Goal: Communication & Community: Answer question/provide support

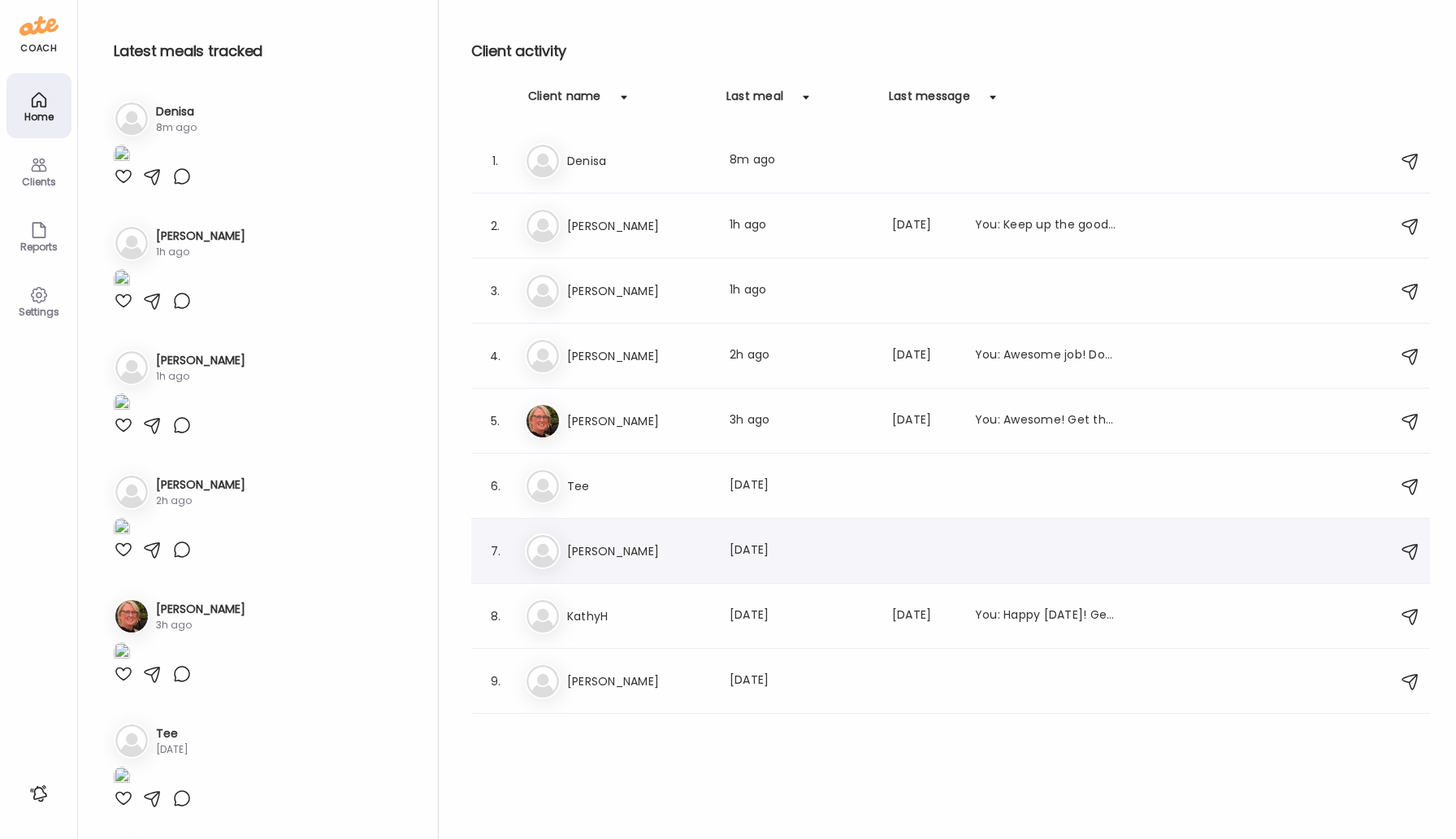
click at [615, 563] on div "Ka Karie Last meal: 8d ago" at bounding box center [953, 551] width 857 height 36
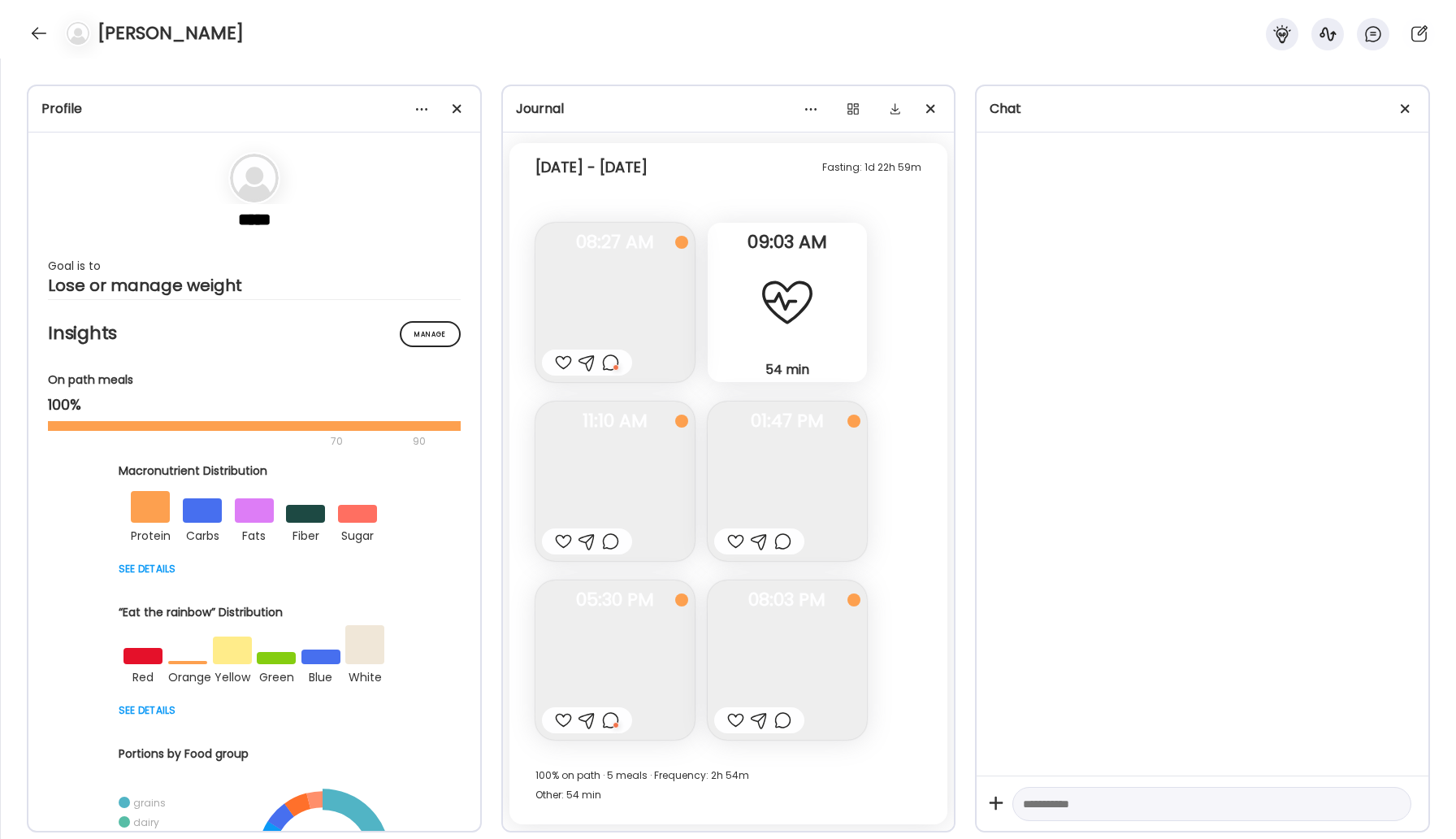
scroll to position [854, 0]
click at [35, 29] on div at bounding box center [39, 33] width 26 height 26
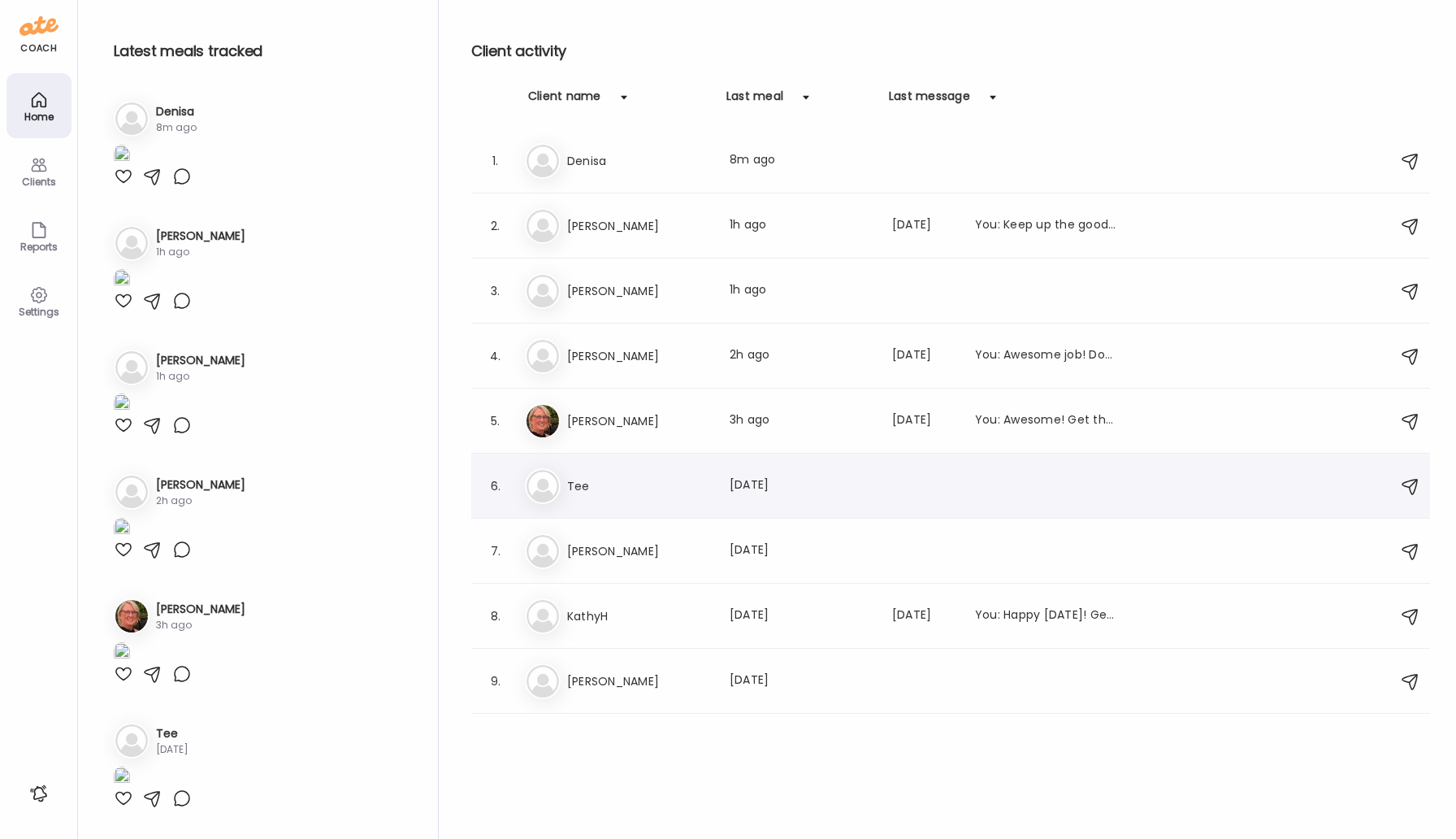
click at [602, 486] on h3 "Tee" at bounding box center [639, 486] width 143 height 20
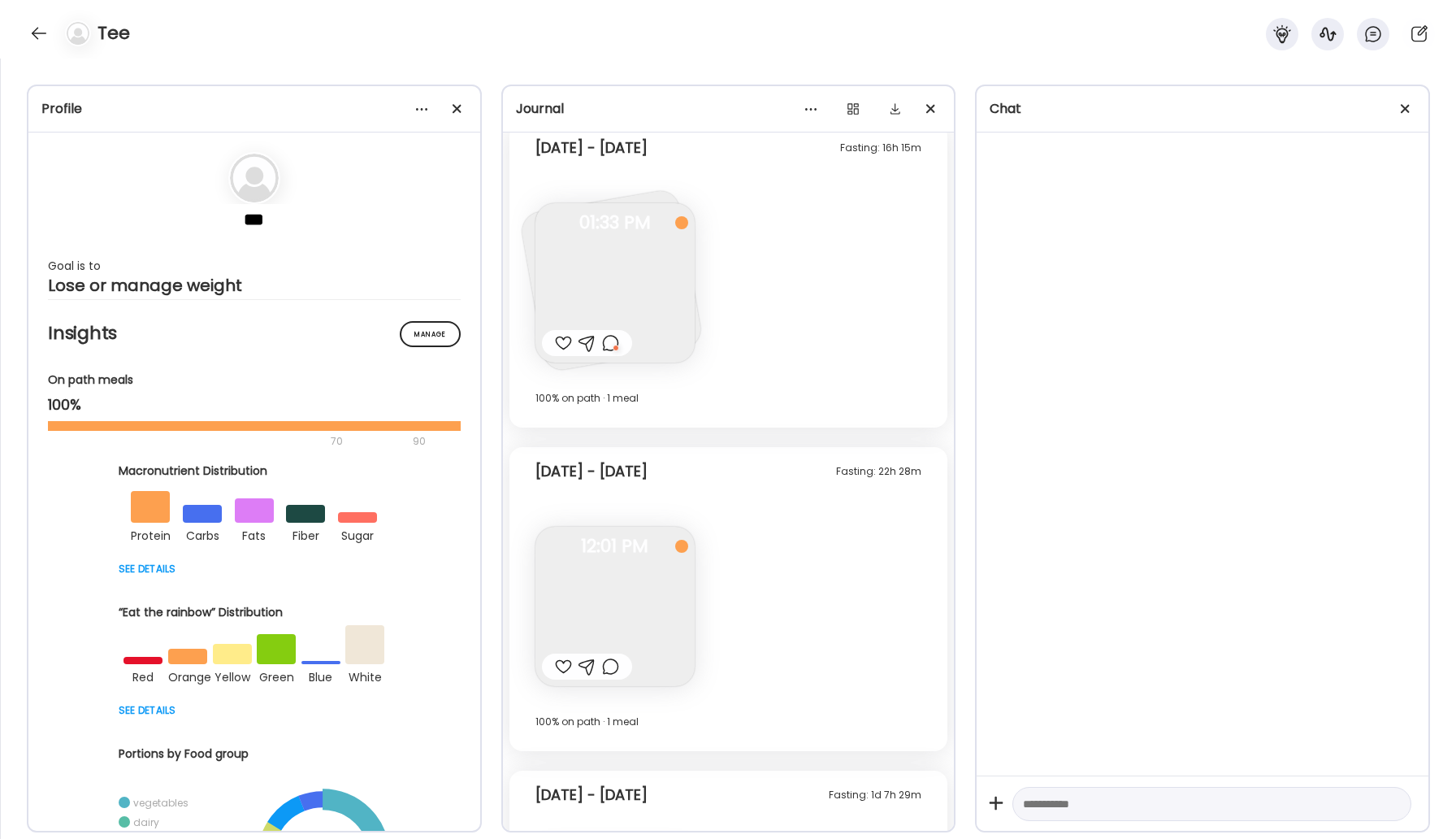
scroll to position [1428, 0]
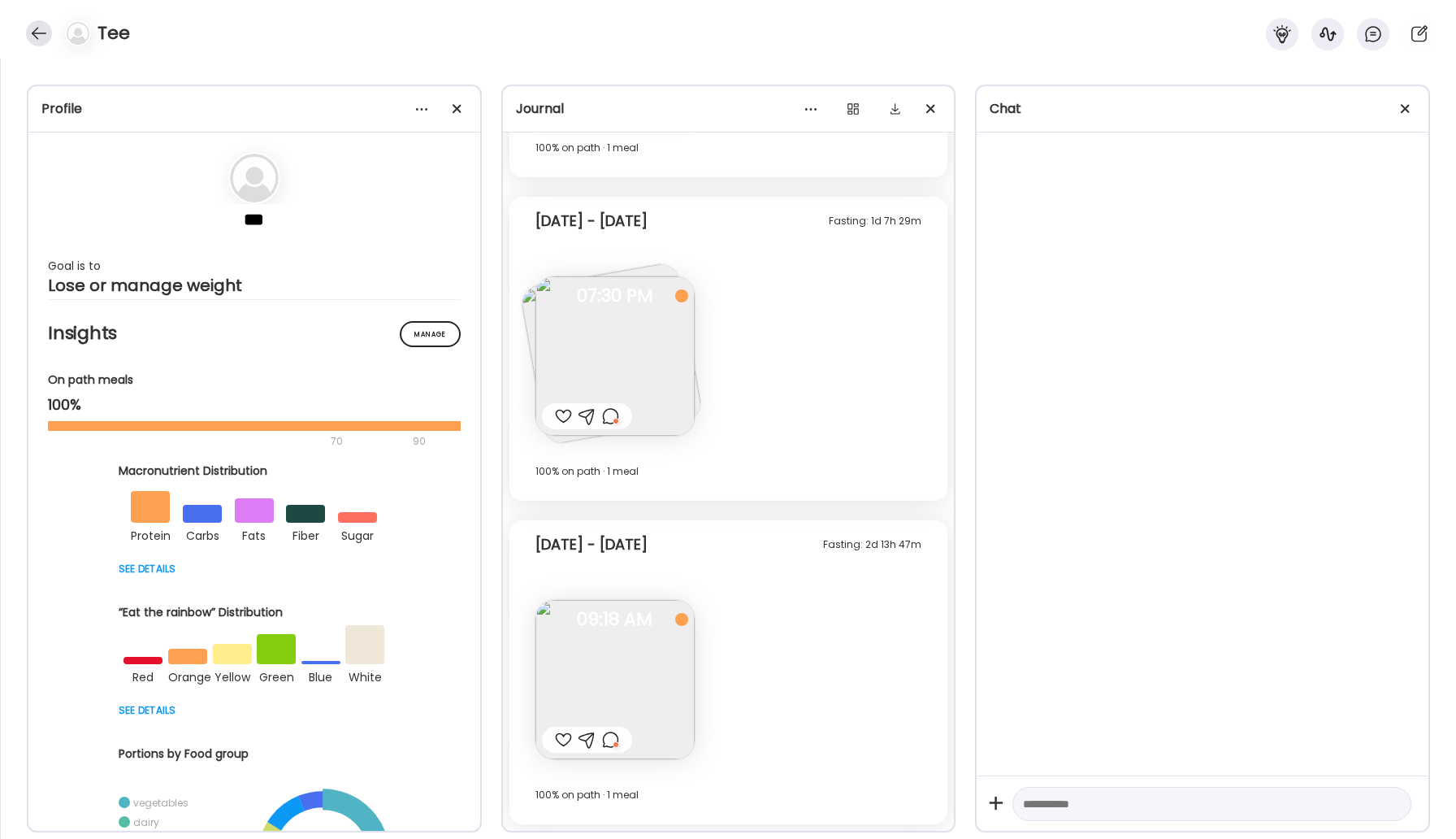
click at [32, 29] on div at bounding box center [39, 33] width 26 height 26
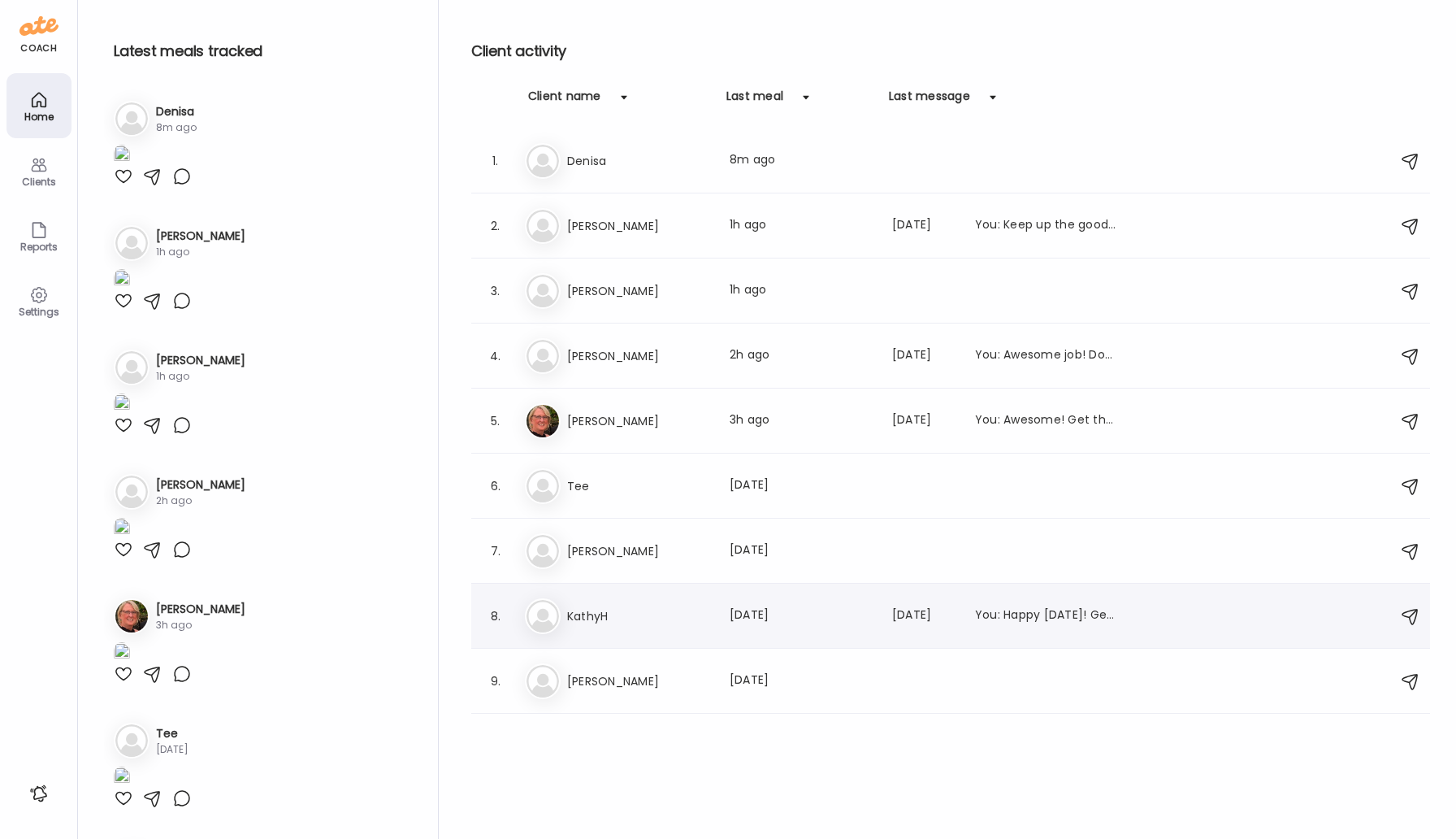
click at [621, 619] on h3 "KathyH" at bounding box center [639, 616] width 143 height 20
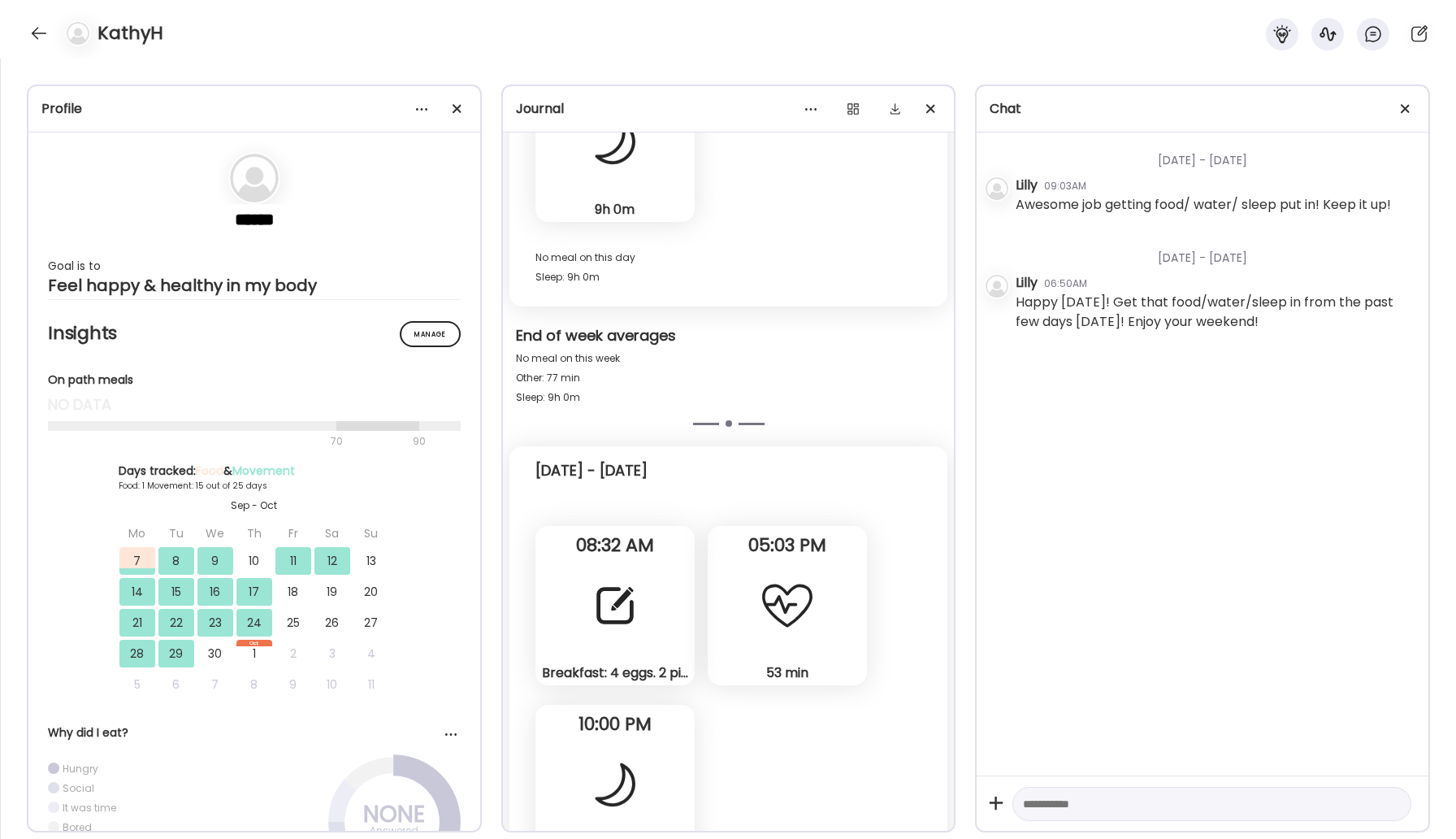
scroll to position [8525, 0]
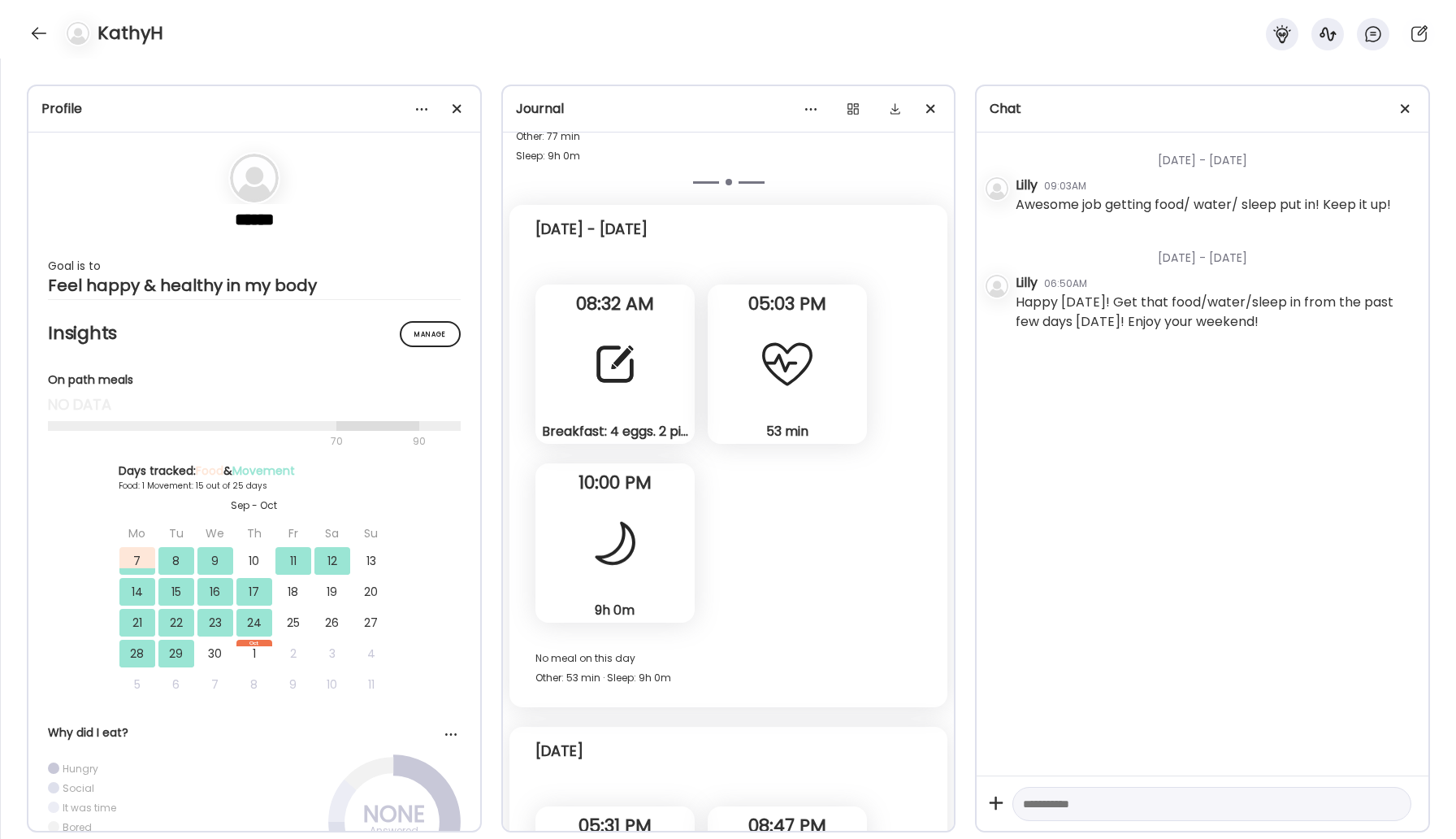
click at [645, 382] on div "Breakfast: 4 eggs. 2 pieces of toast. Note" at bounding box center [615, 364] width 159 height 159
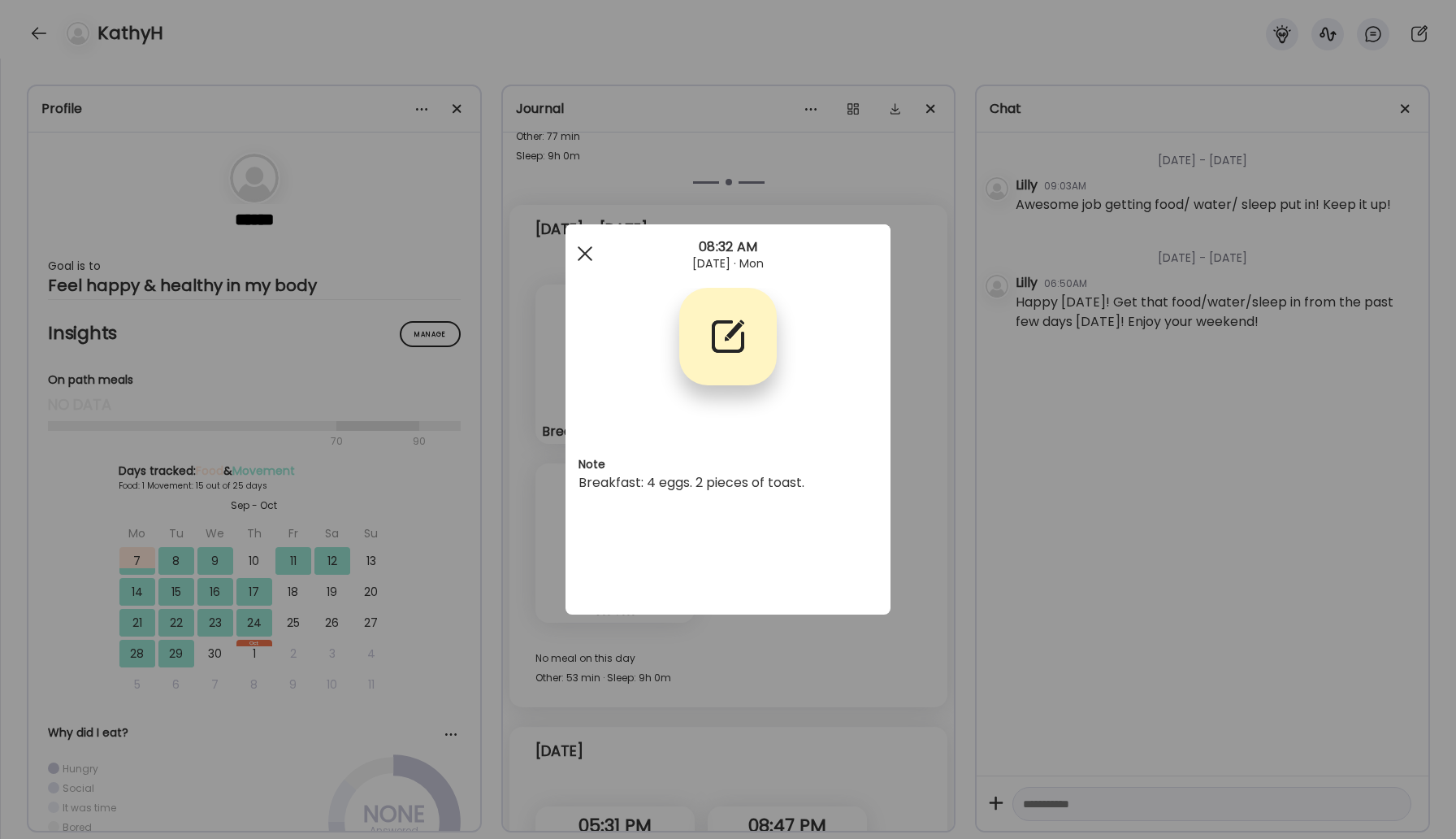
click at [593, 256] on div at bounding box center [585, 254] width 32 height 32
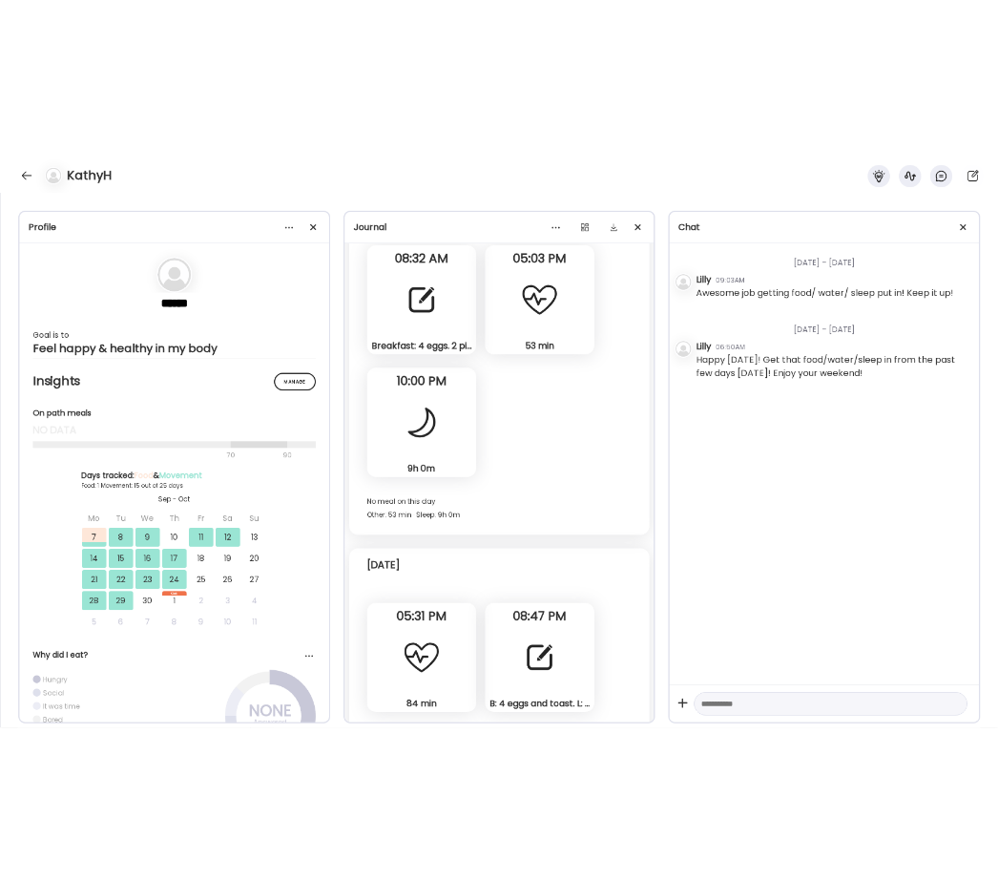
scroll to position [10259, 0]
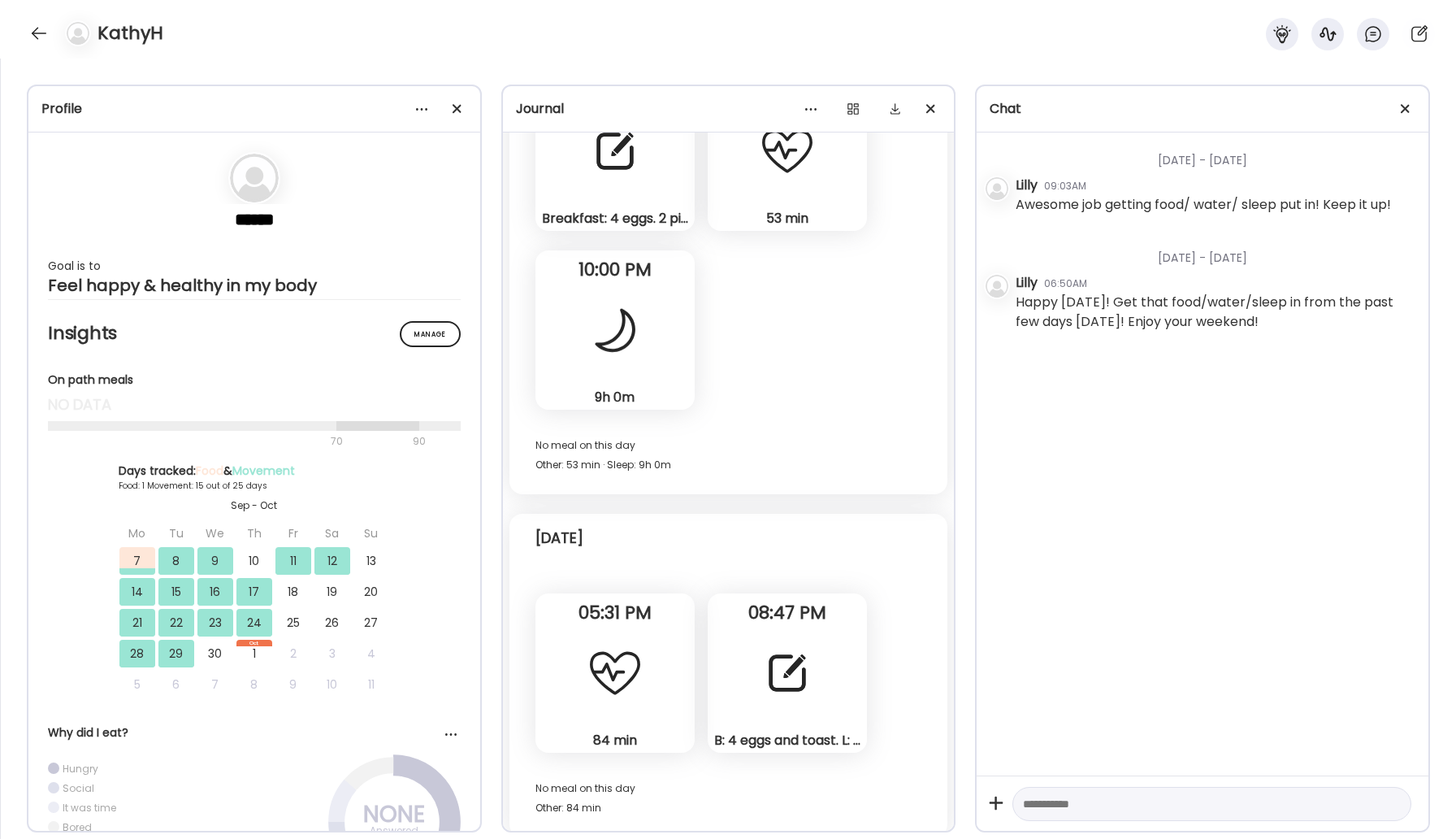
click at [794, 690] on div at bounding box center [787, 673] width 59 height 59
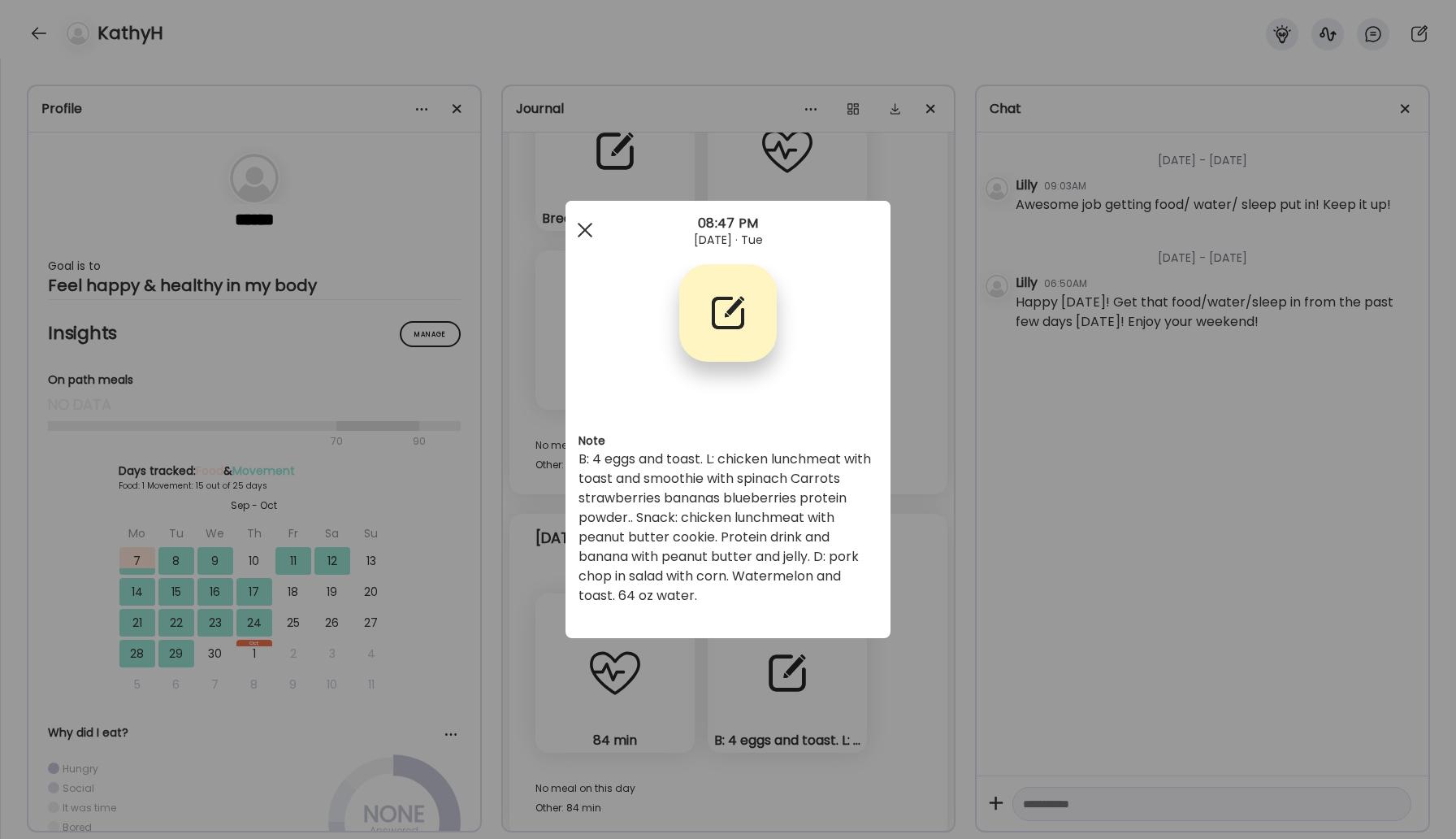
click at [588, 231] on div at bounding box center [585, 230] width 32 height 32
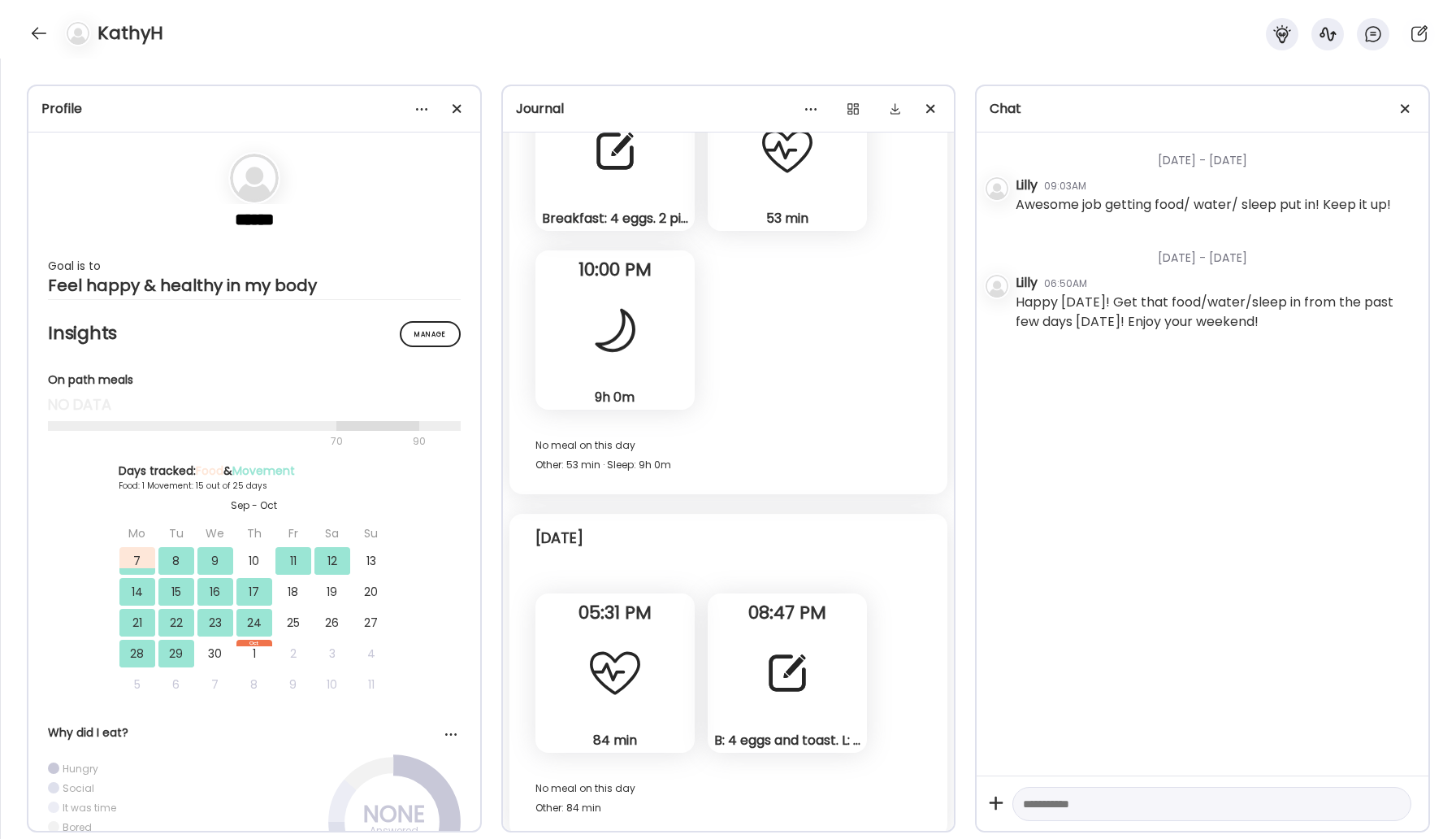
drag, startPoint x: 609, startPoint y: 371, endPoint x: 335, endPoint y: 312, distance: 280.3
click at [335, 312] on div "Profile ****** Goal is to Feel happy & healthy in my body Manage Insights On pa…" at bounding box center [728, 449] width 1456 height 780
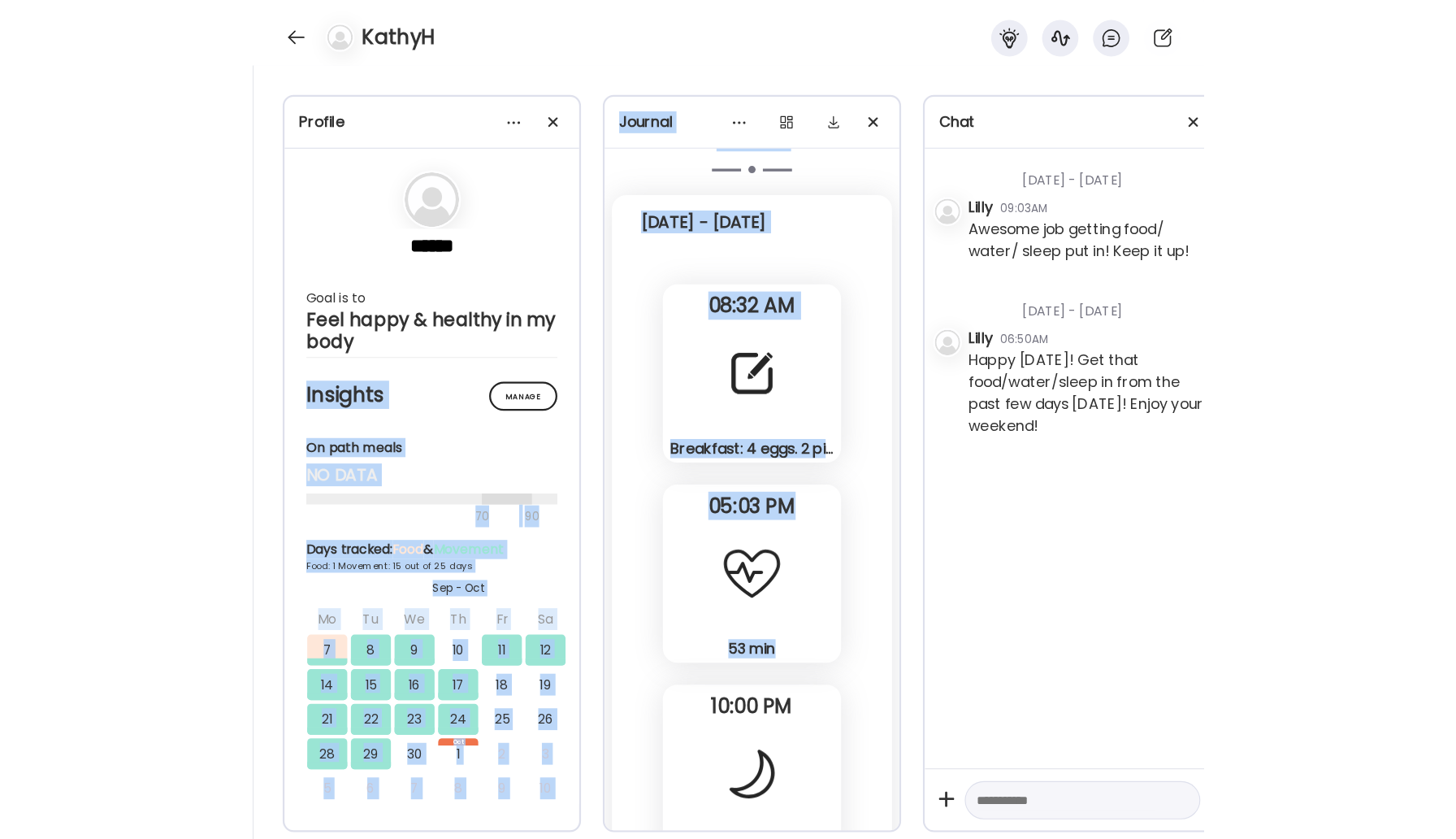
scroll to position [10882, 0]
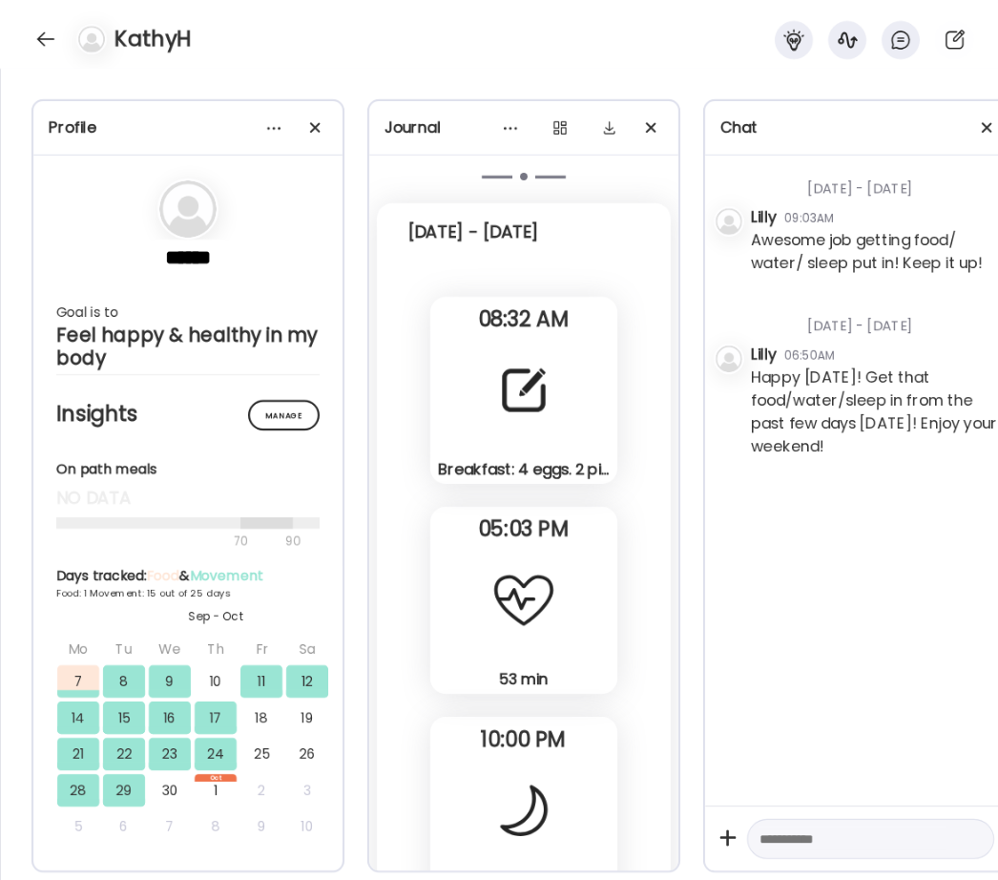
click at [502, 595] on div at bounding box center [524, 600] width 69 height 69
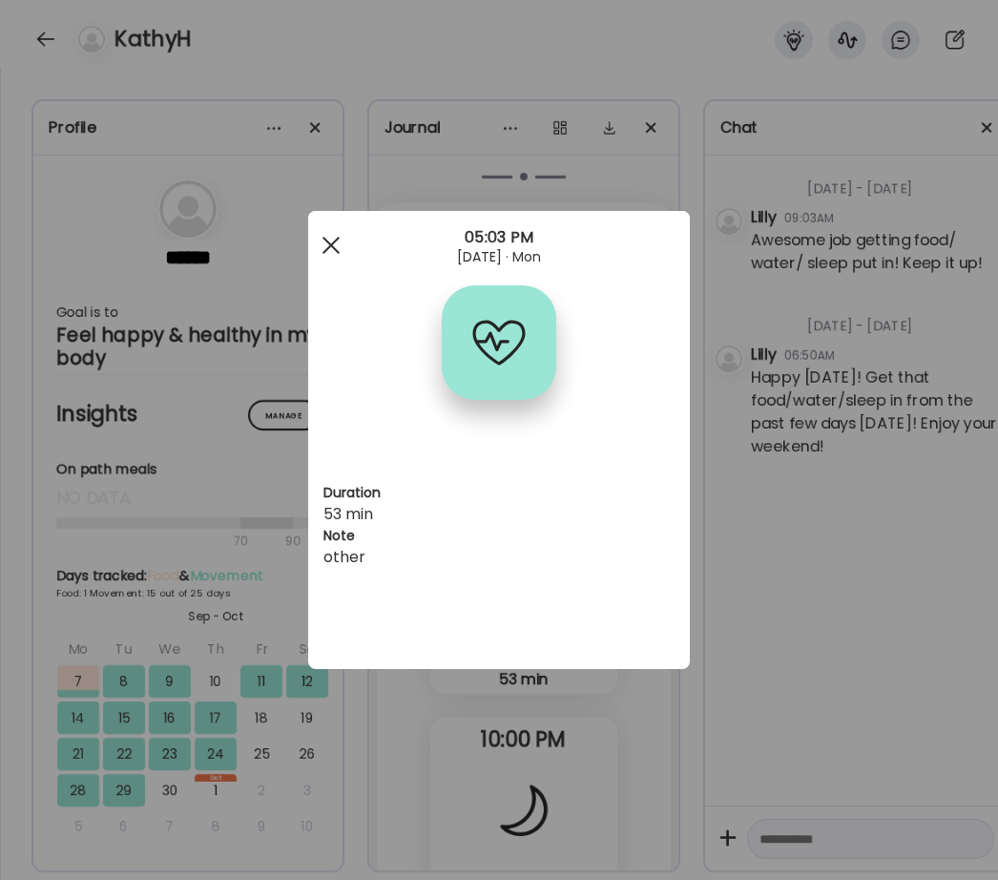
click at [329, 240] on div at bounding box center [331, 245] width 38 height 38
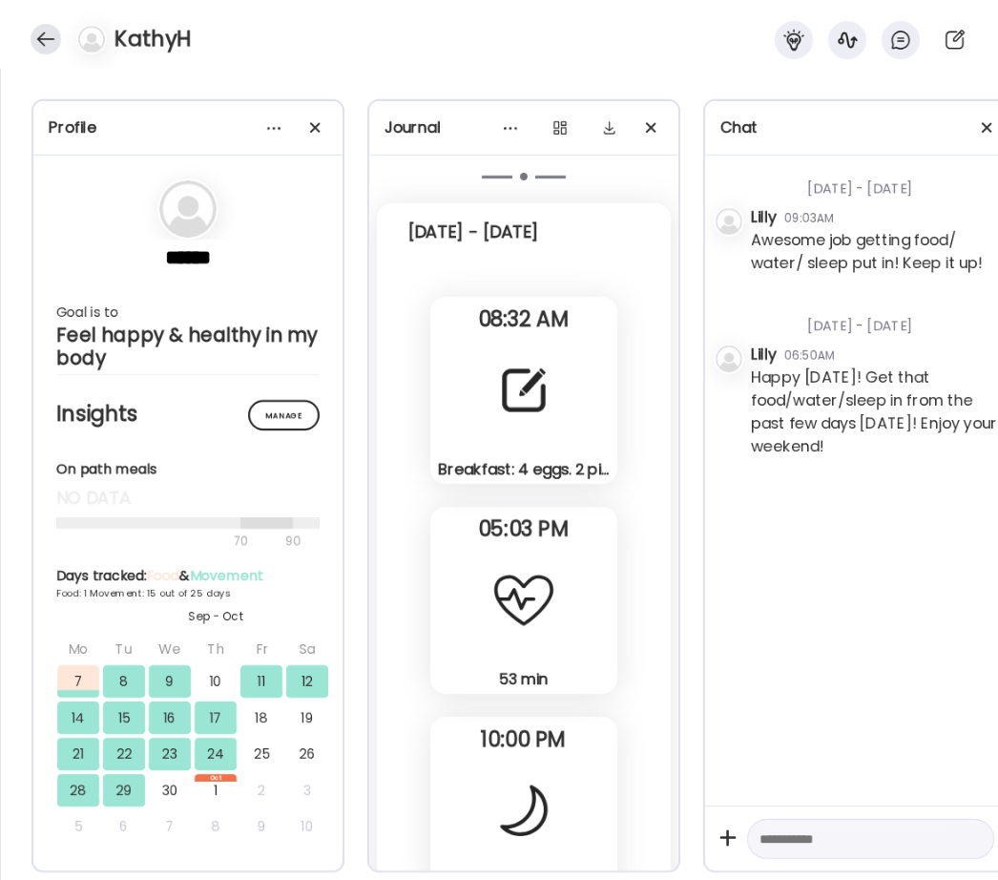
click at [43, 32] on div at bounding box center [46, 39] width 31 height 31
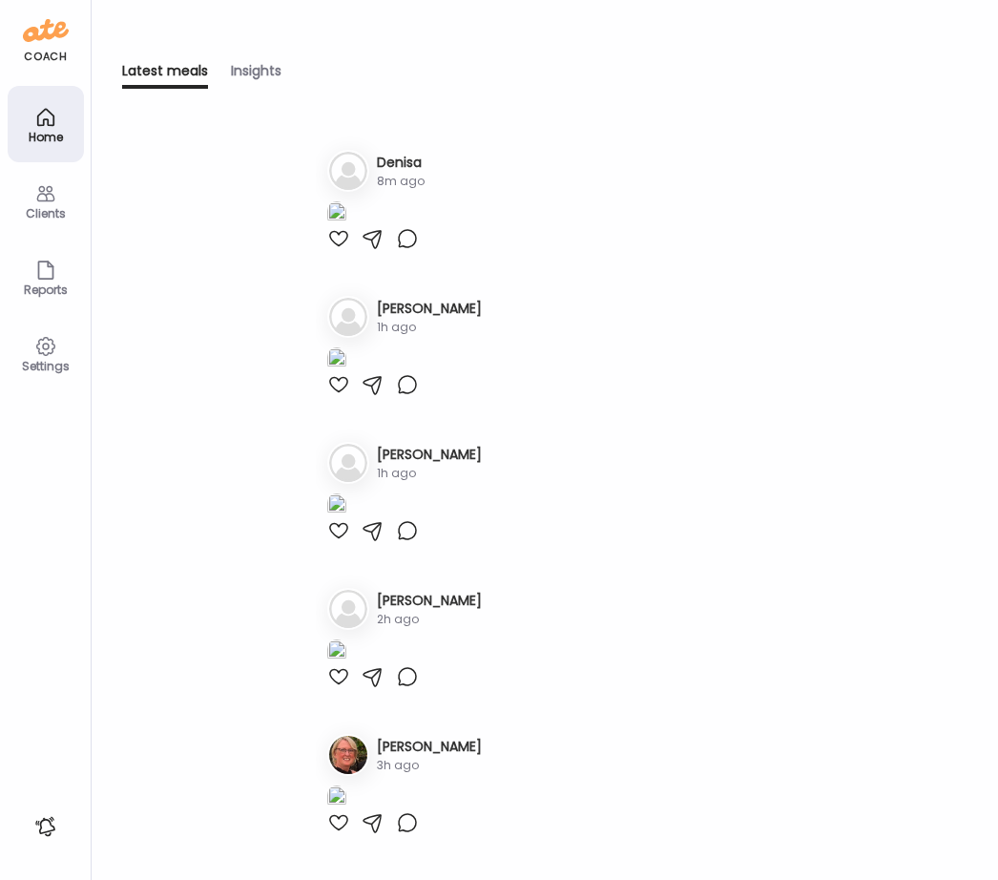
click at [51, 120] on icon at bounding box center [45, 117] width 23 height 23
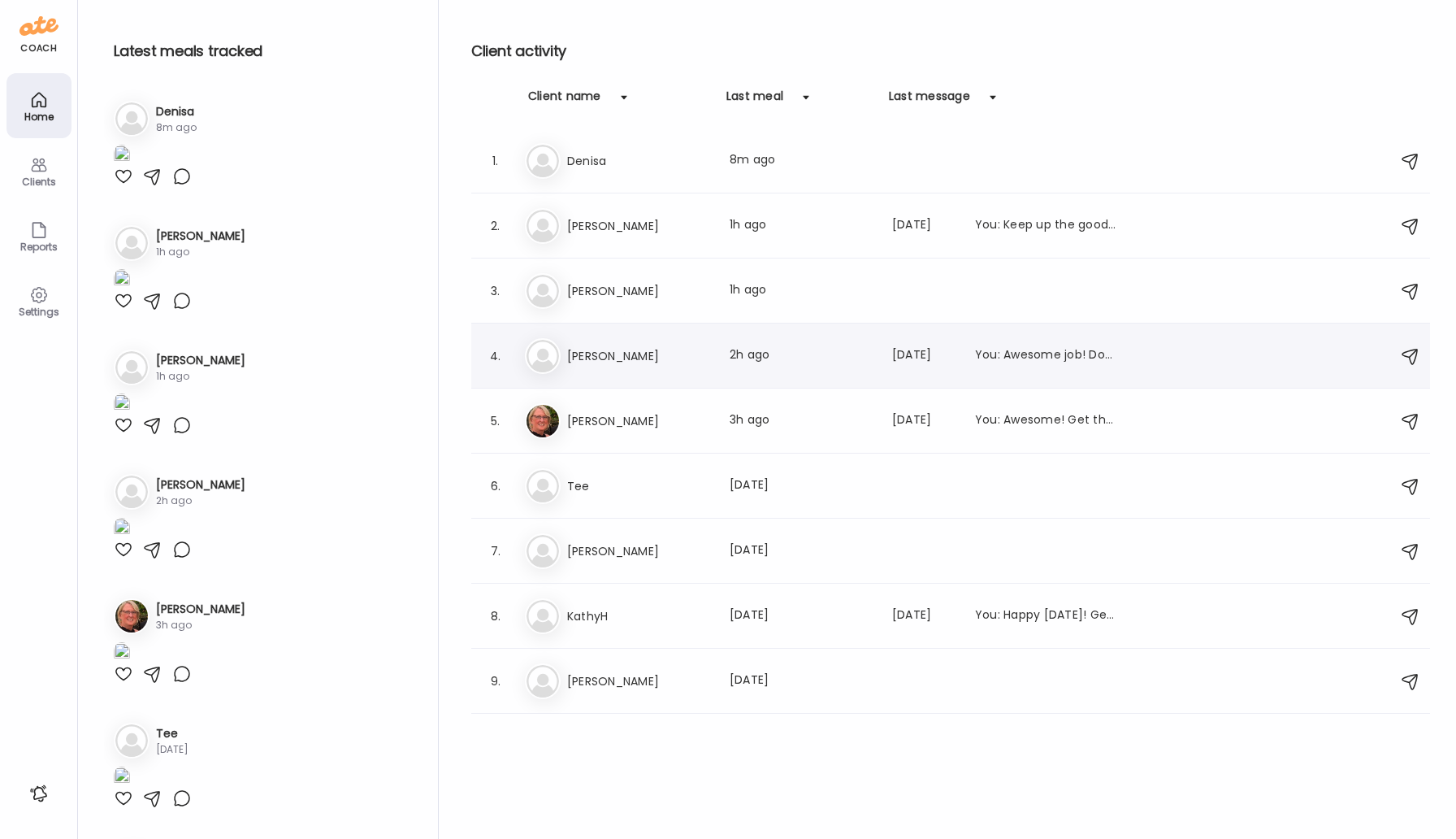
click at [605, 359] on h3 "[PERSON_NAME]" at bounding box center [639, 356] width 143 height 20
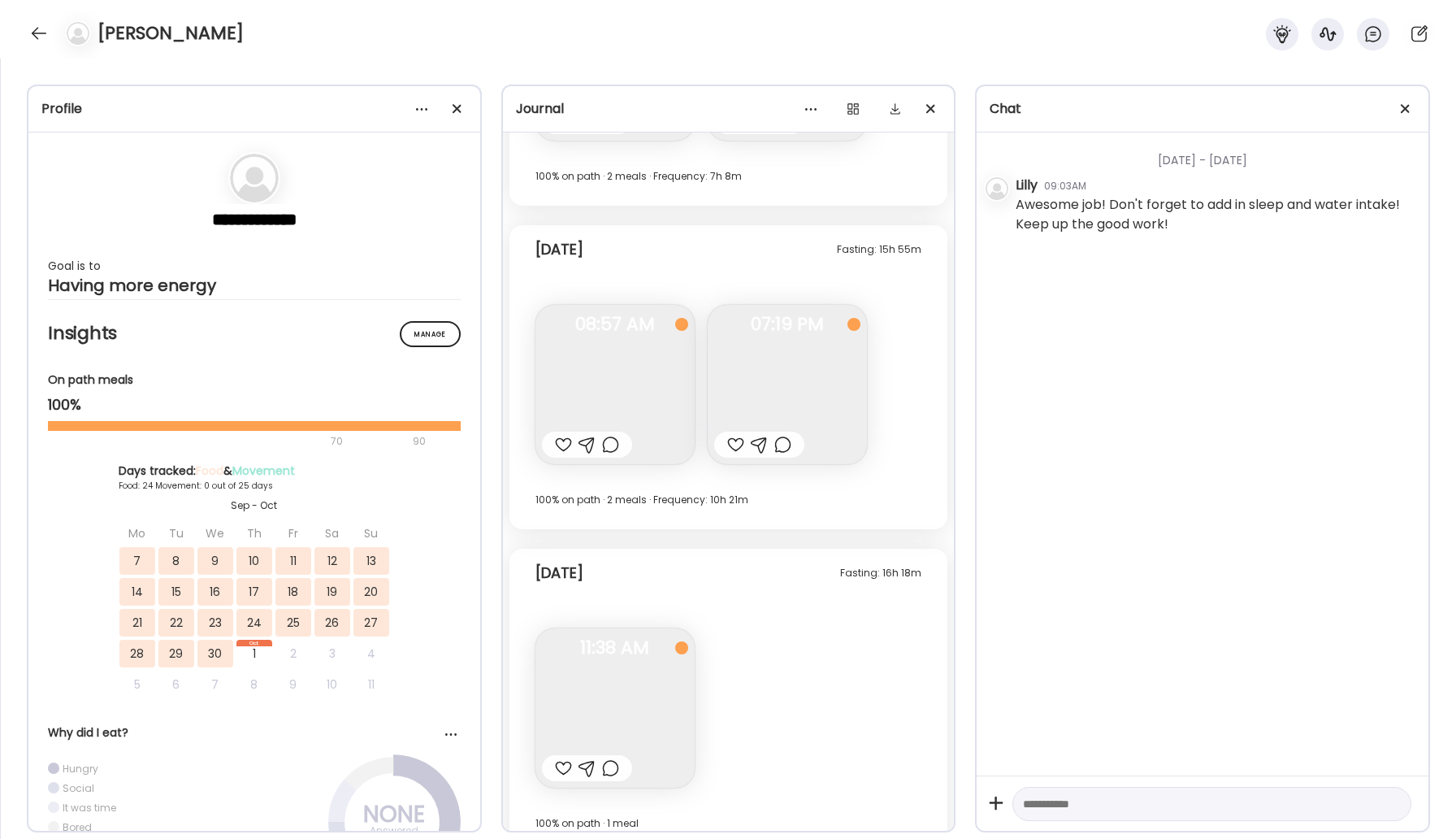
scroll to position [10267, 0]
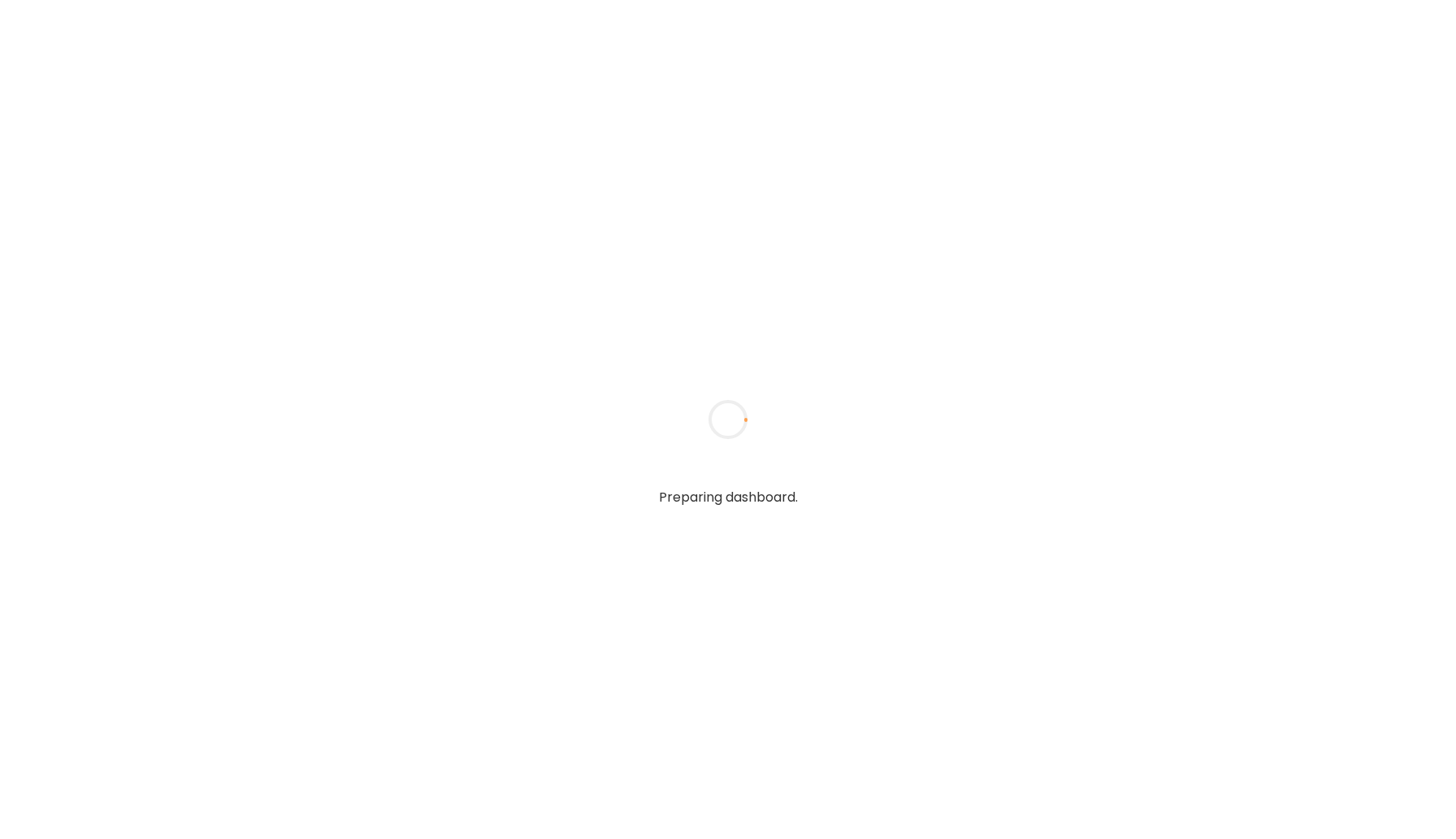
type input "*****"
type input "**********"
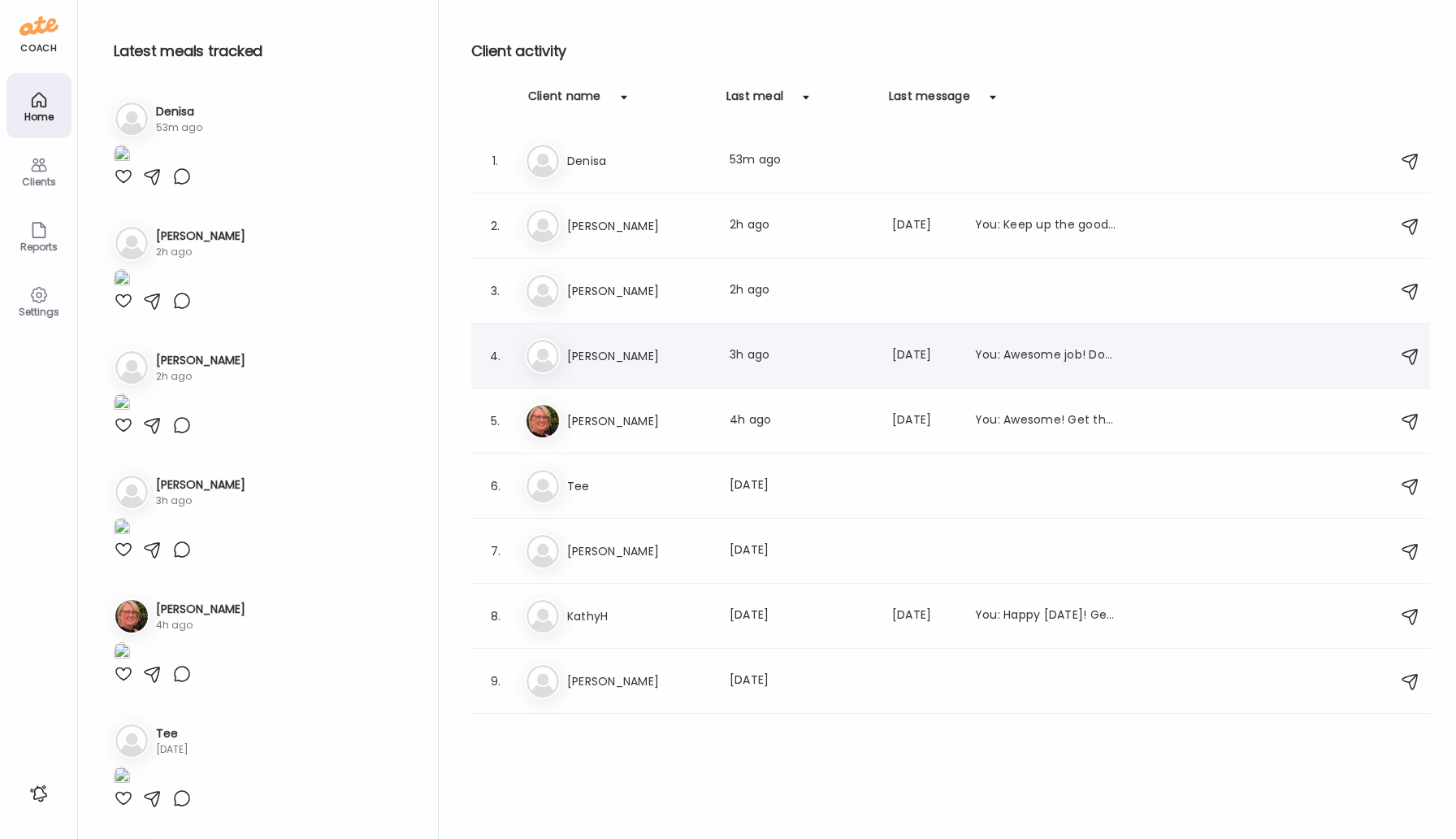
type input "**********"
click at [616, 352] on h3 "[PERSON_NAME]" at bounding box center [639, 356] width 143 height 20
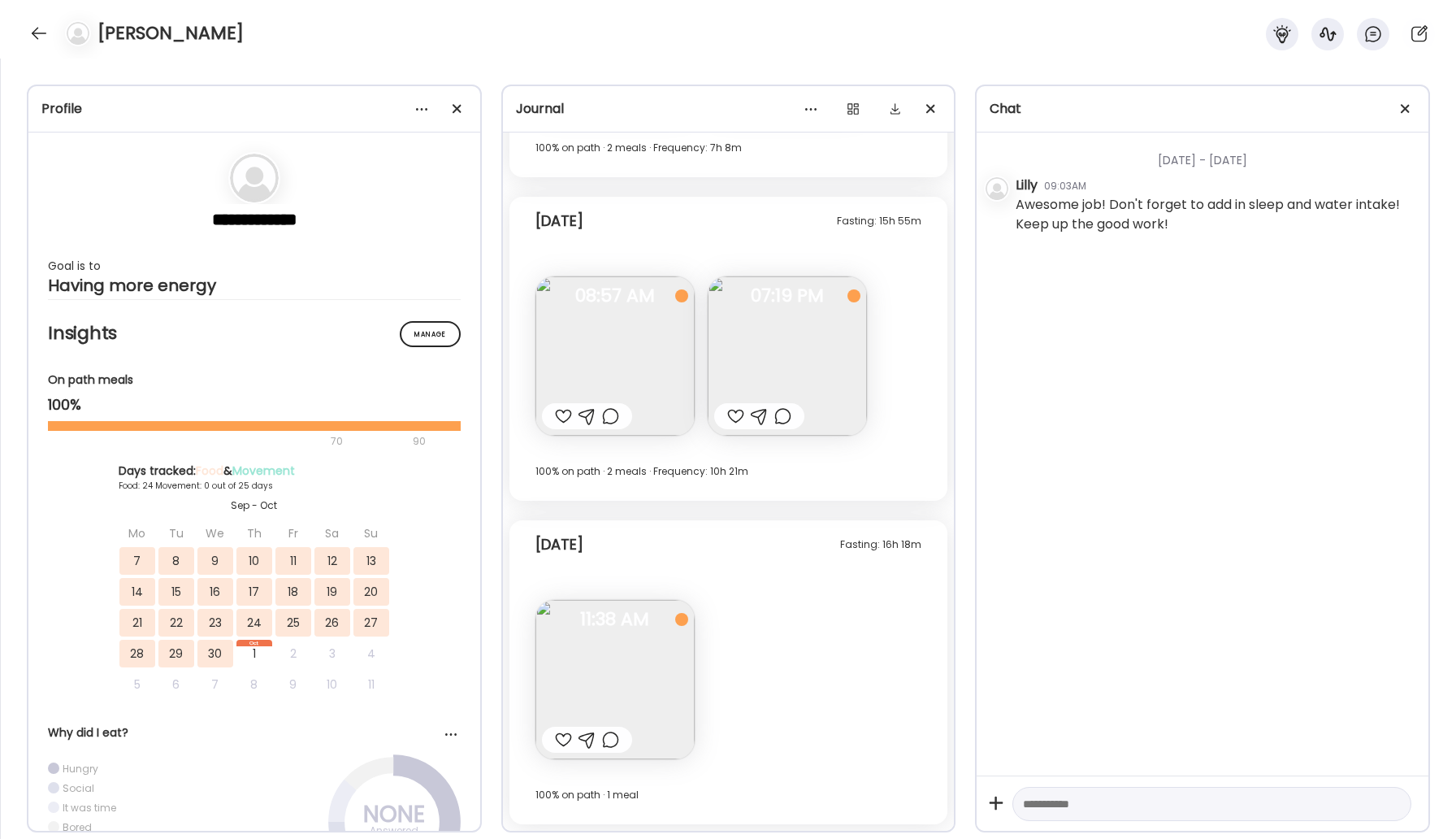
scroll to position [1, 0]
click at [19, 32] on div "[PERSON_NAME]" at bounding box center [728, 29] width 1456 height 59
click at [39, 32] on div at bounding box center [39, 33] width 26 height 26
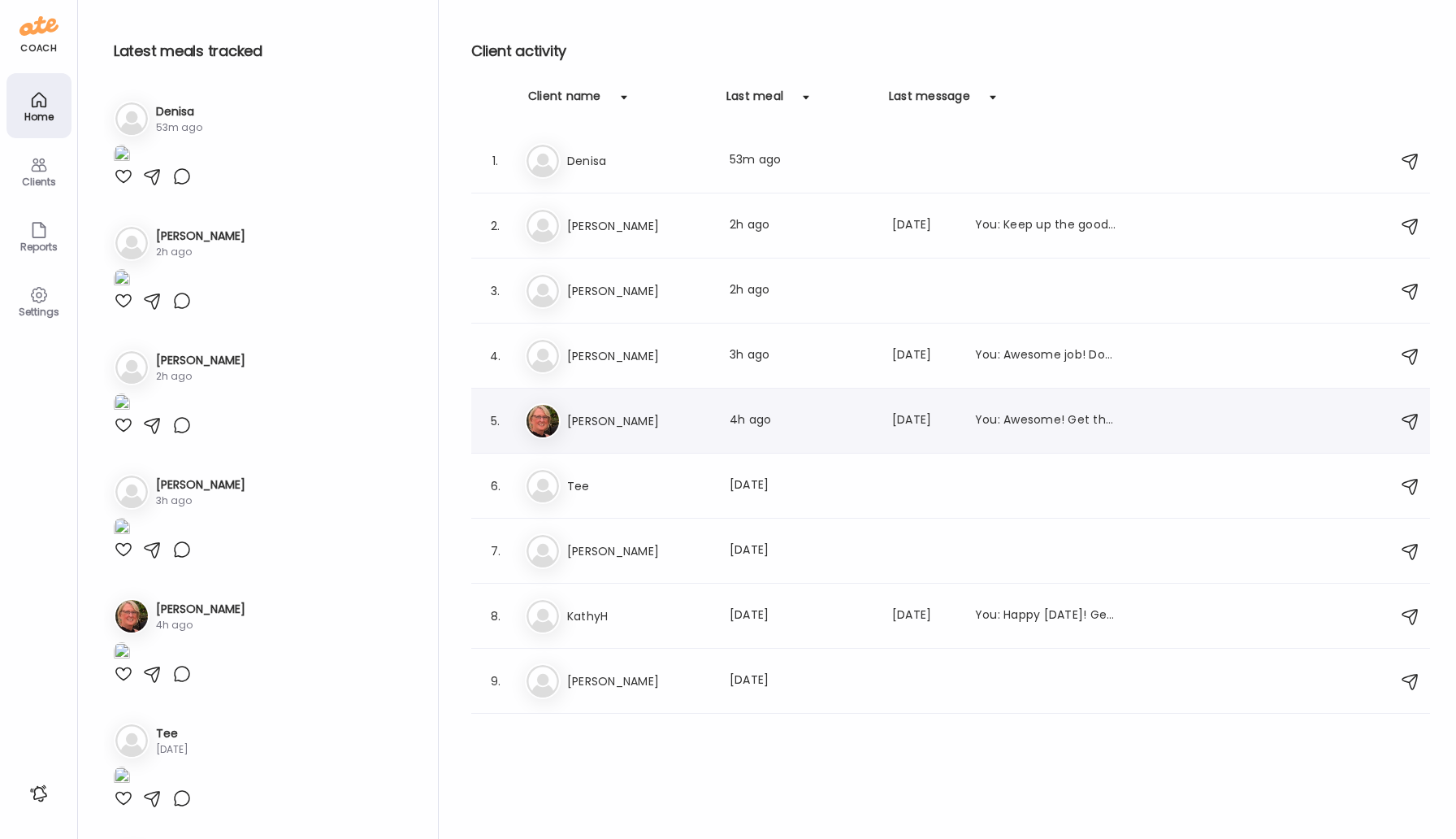
click at [601, 418] on h3 "[PERSON_NAME]" at bounding box center [639, 421] width 143 height 20
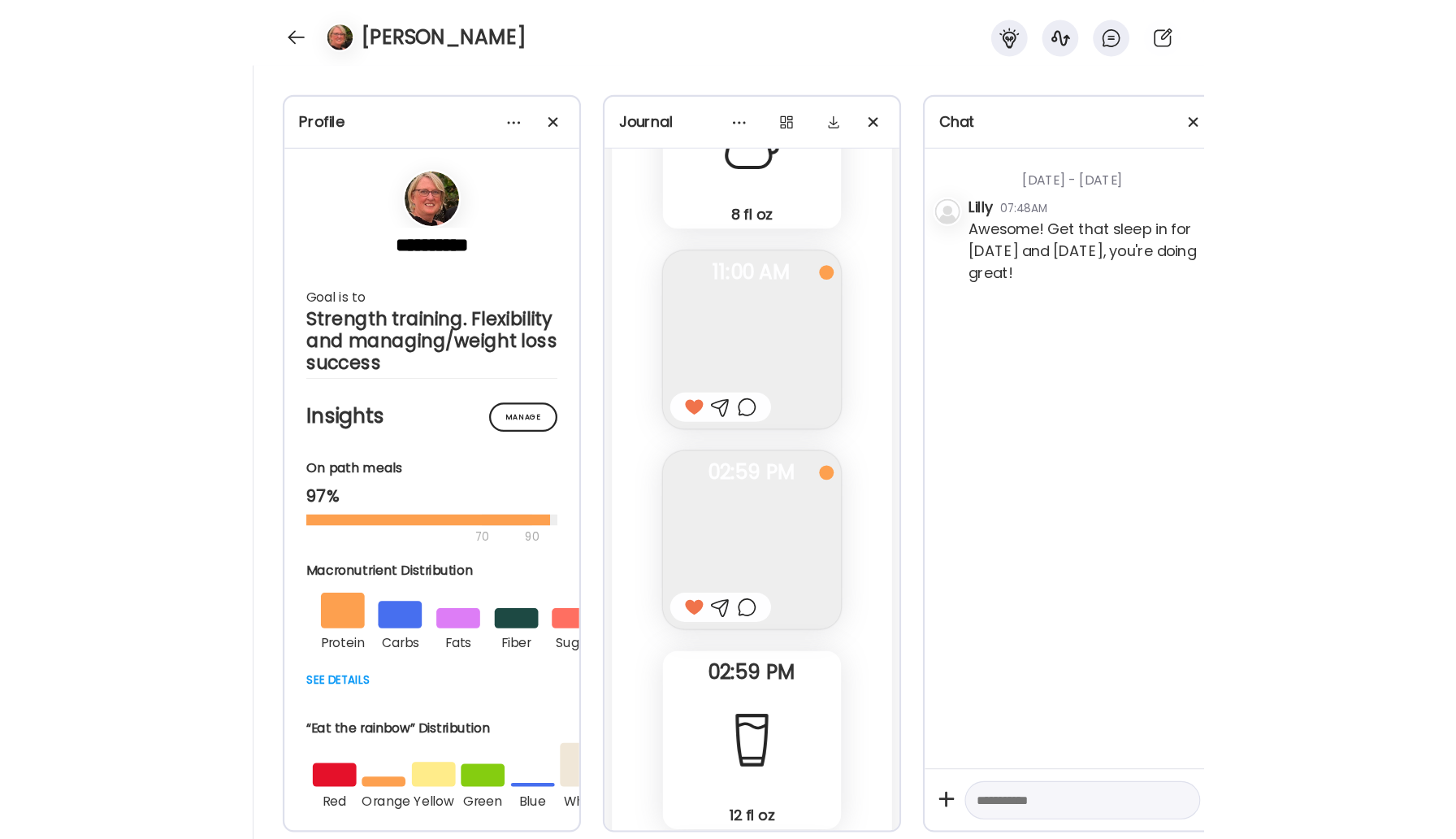
scroll to position [42986, 0]
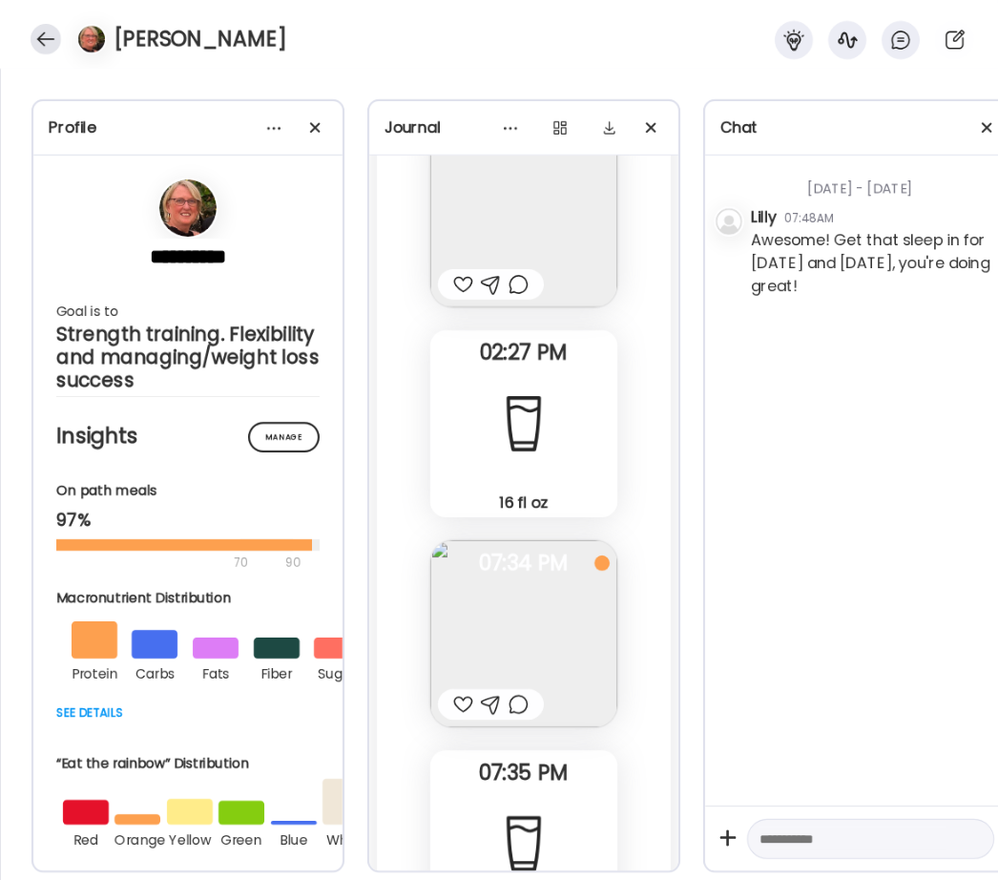
click at [43, 40] on div at bounding box center [46, 39] width 31 height 31
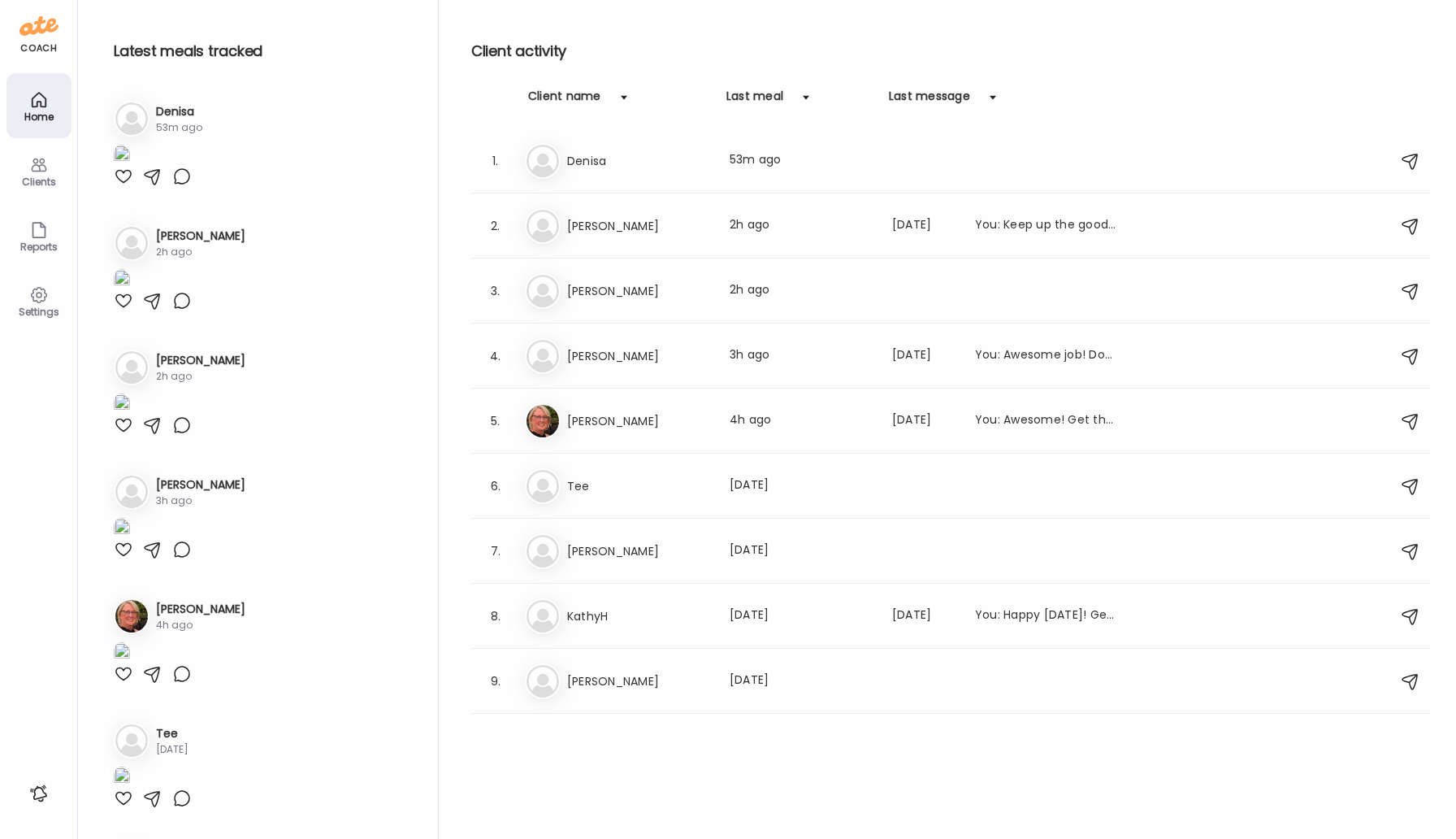
click at [29, 83] on div "Home" at bounding box center [39, 106] width 65 height 65
click at [599, 151] on h3 "Denisa" at bounding box center [639, 160] width 143 height 20
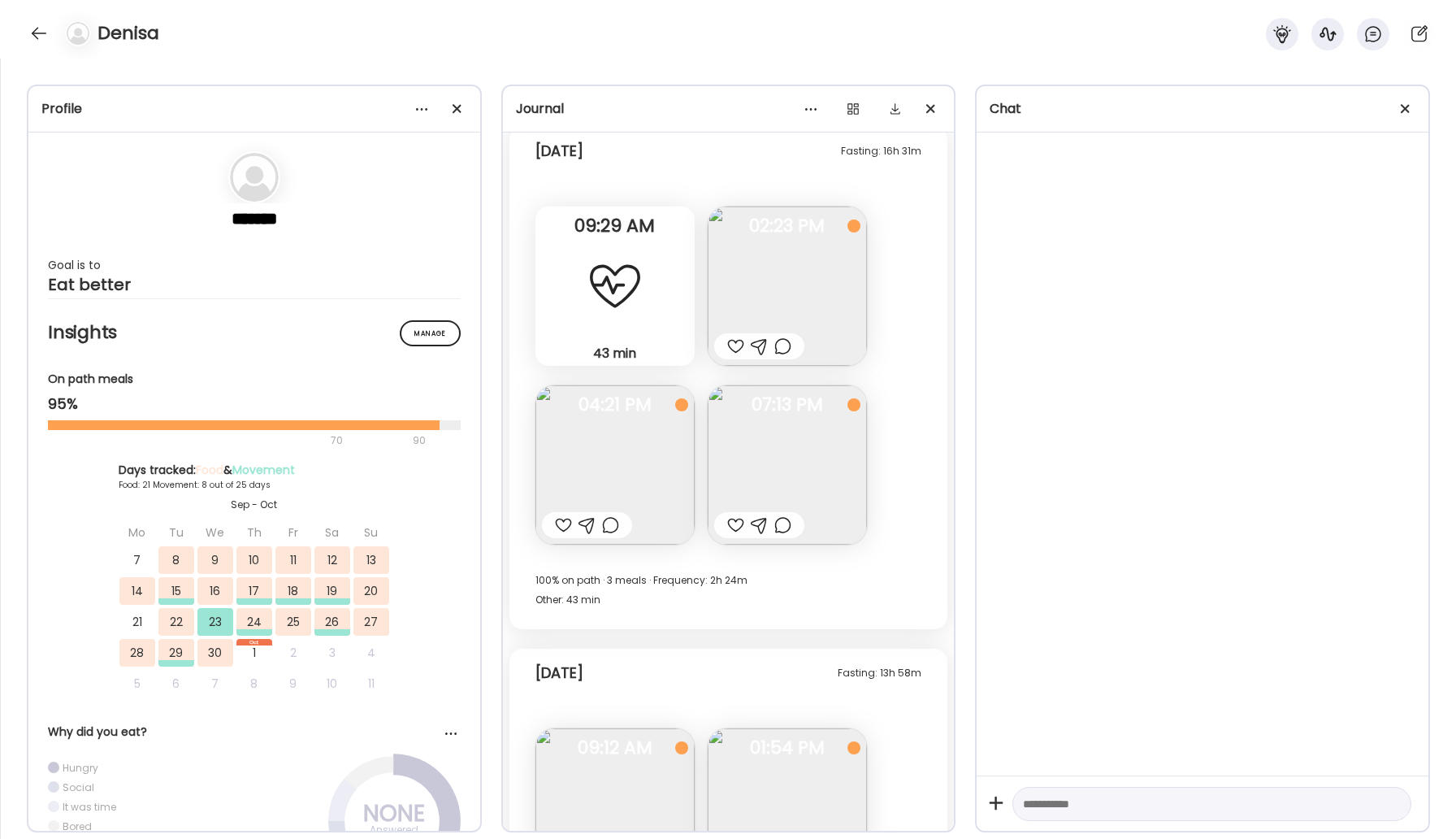
scroll to position [10149, 0]
click at [663, 432] on img at bounding box center [615, 465] width 159 height 159
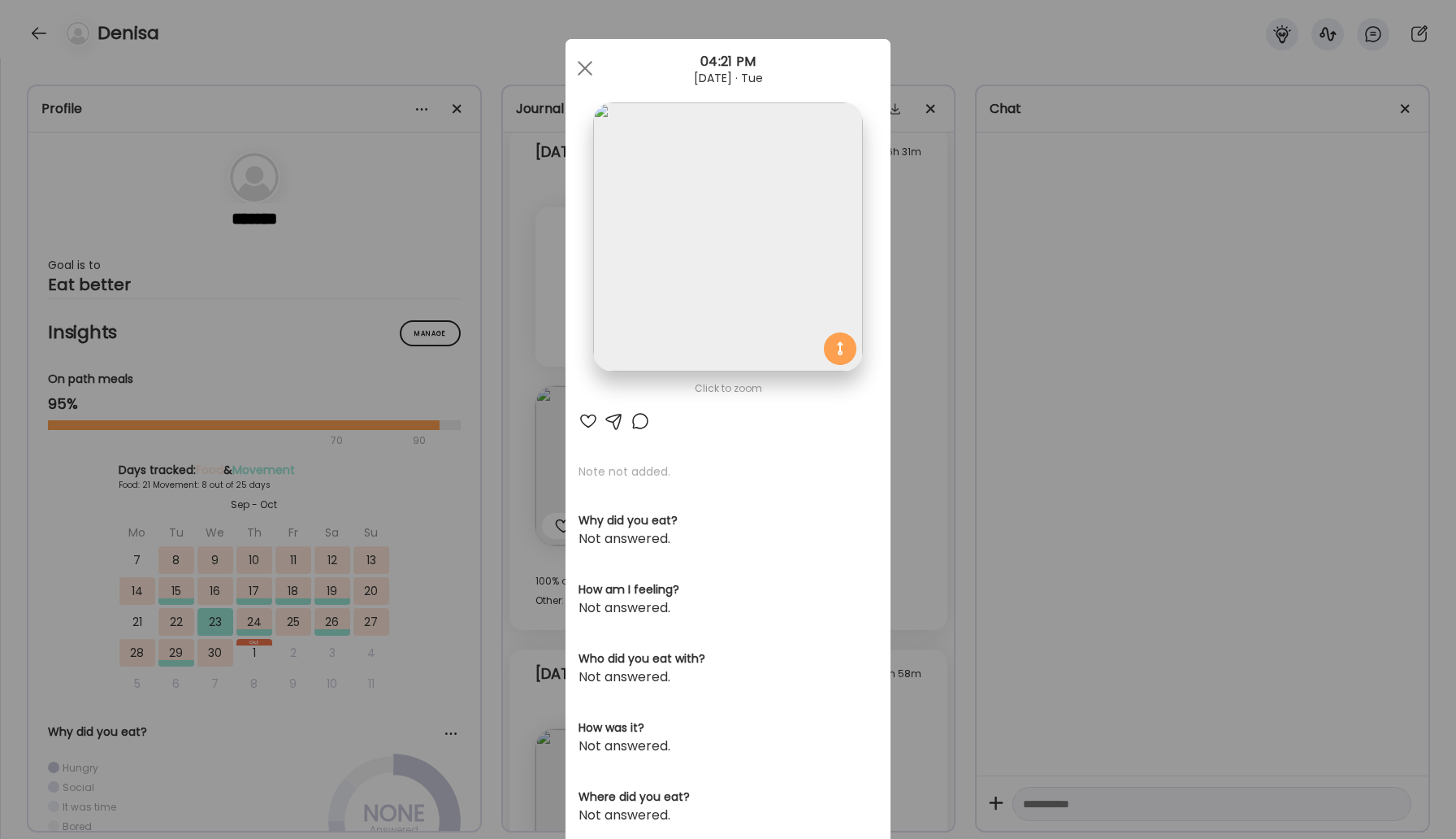
click at [639, 426] on div at bounding box center [640, 421] width 20 height 20
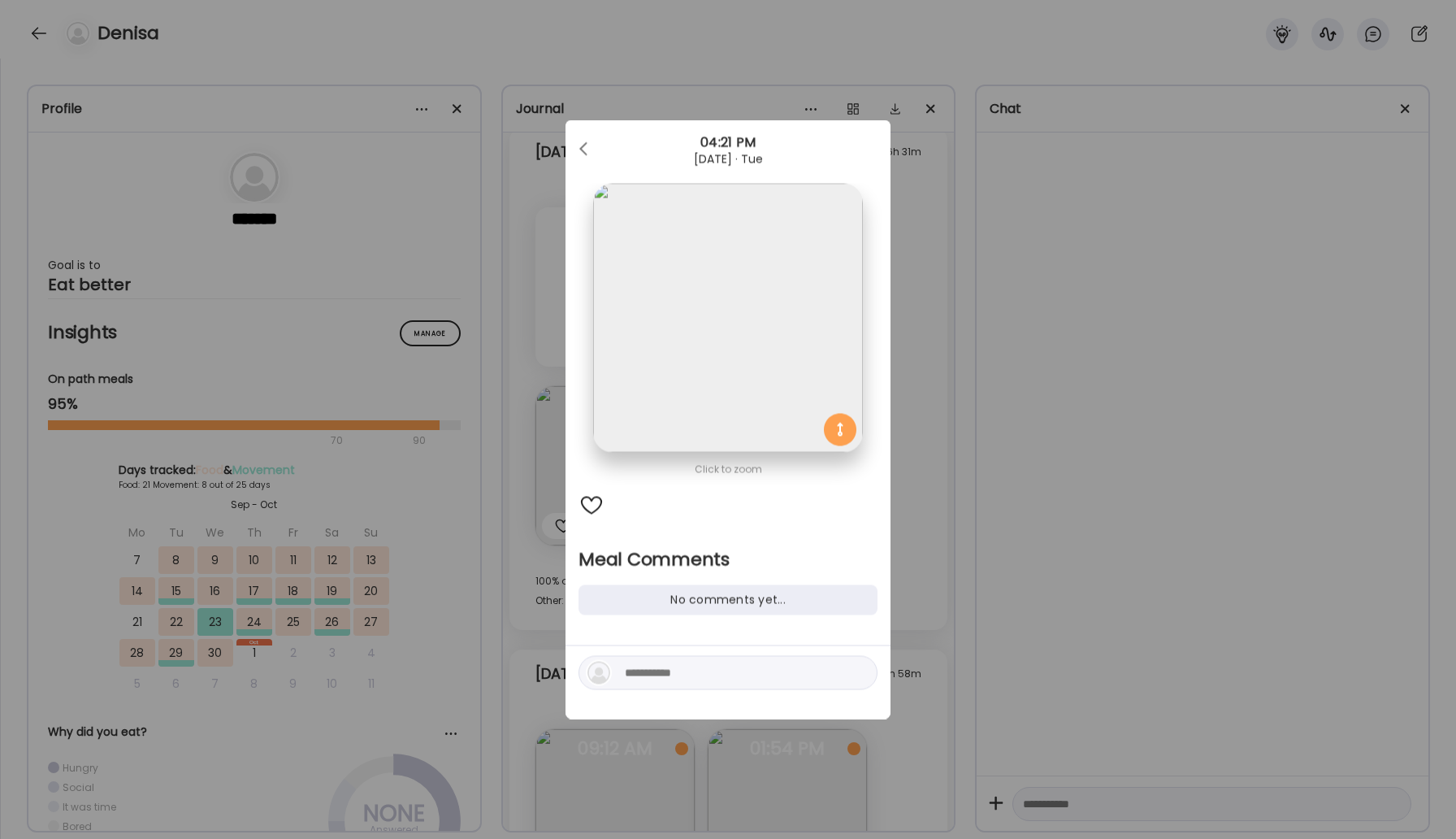
click at [678, 687] on div at bounding box center [727, 673] width 299 height 34
click at [674, 669] on textarea at bounding box center [735, 673] width 220 height 20
type textarea "*"
type textarea "**********"
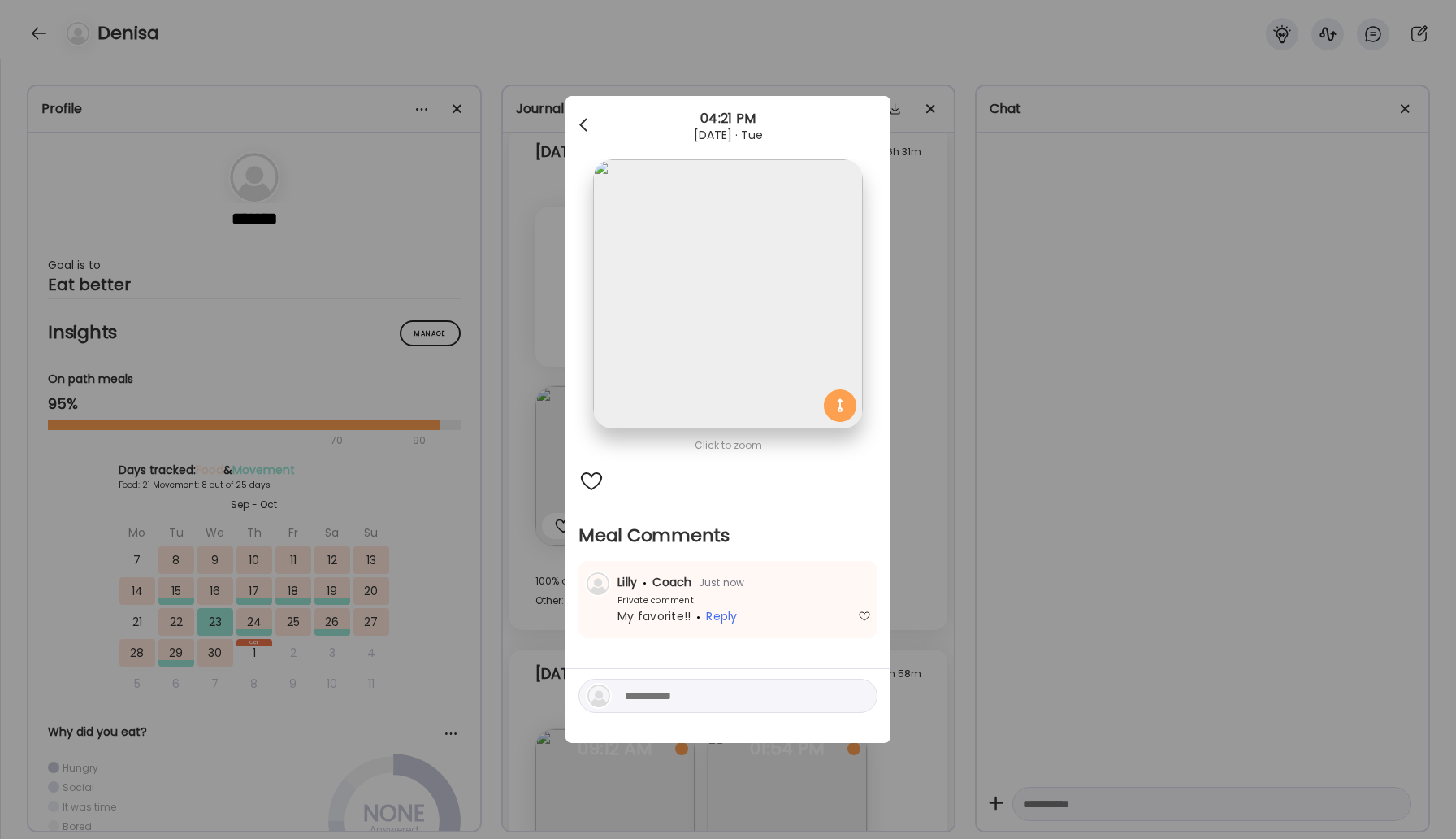
click at [584, 115] on div at bounding box center [585, 125] width 32 height 32
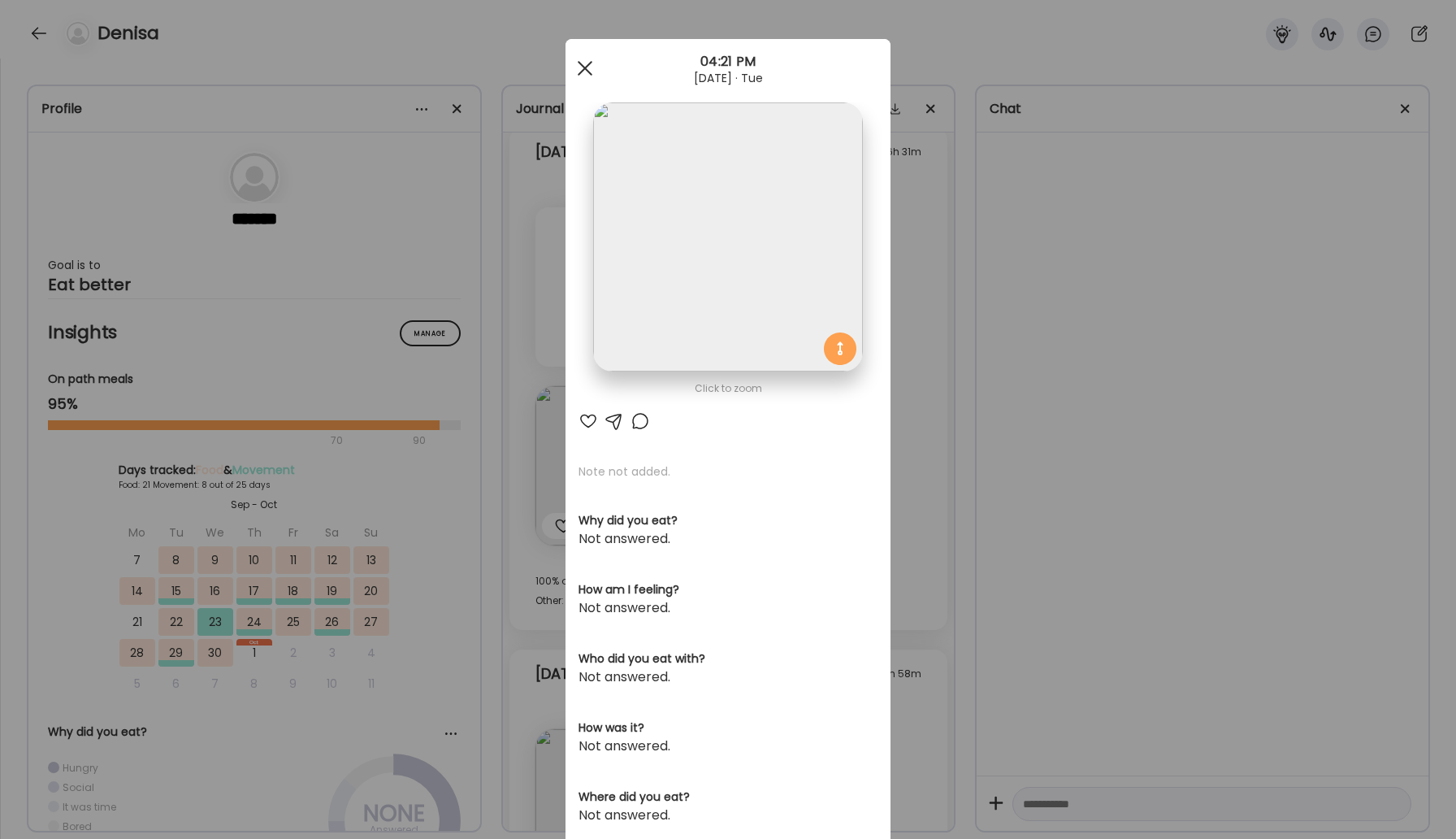
click at [586, 72] on div at bounding box center [585, 68] width 32 height 32
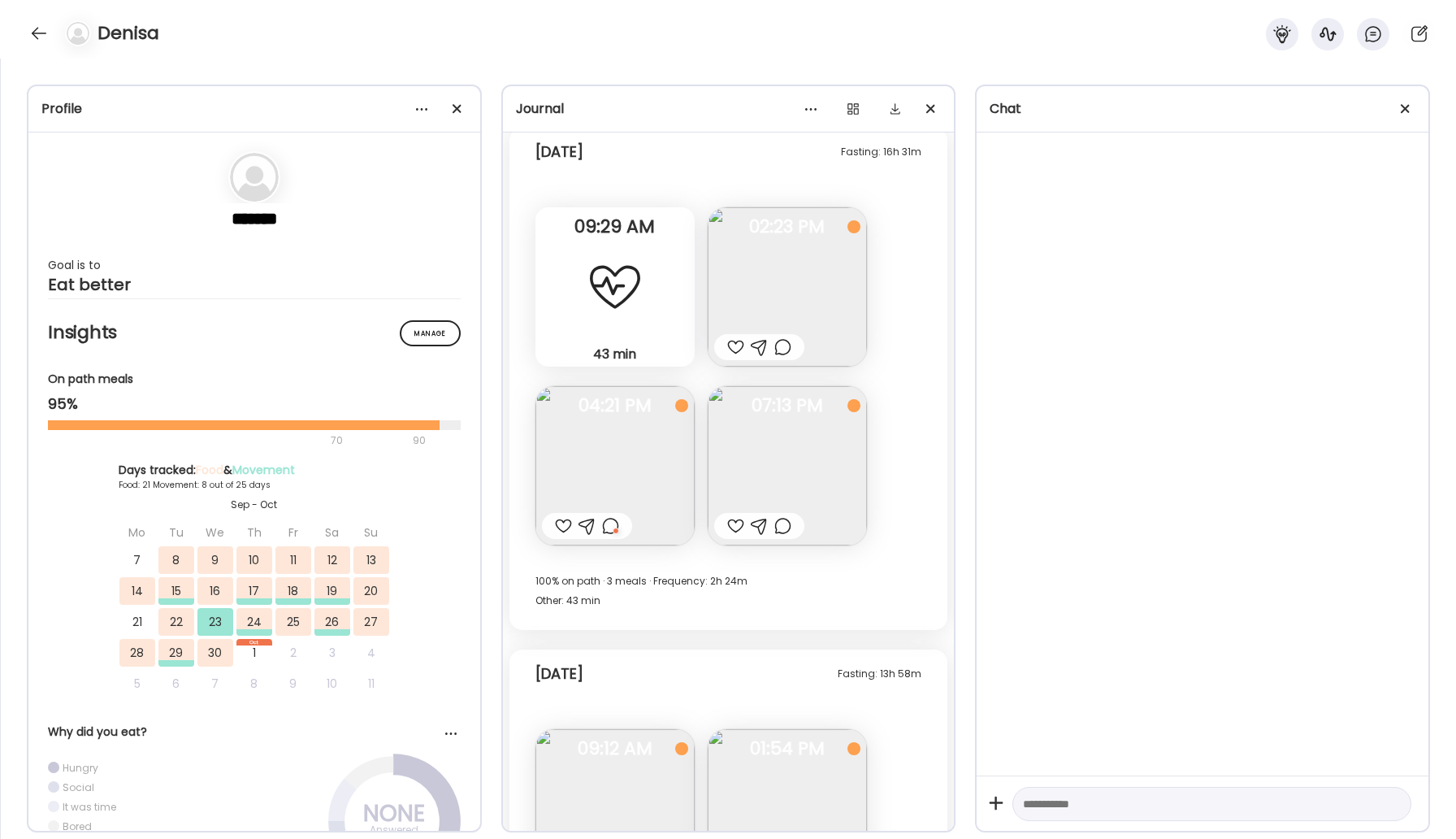
click at [730, 526] on div at bounding box center [736, 526] width 17 height 20
click at [759, 503] on img at bounding box center [787, 465] width 159 height 159
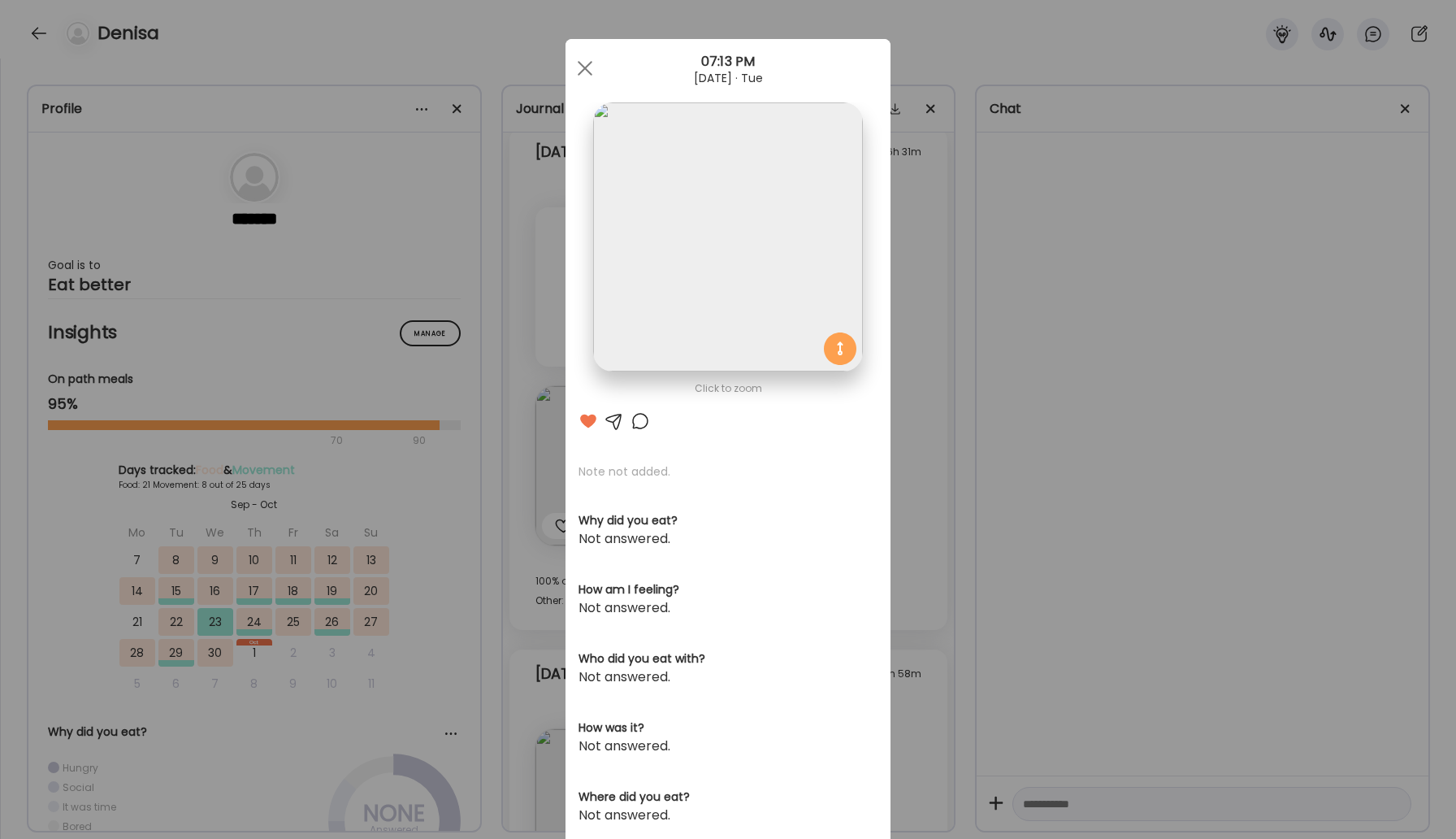
click at [634, 424] on div at bounding box center [640, 421] width 20 height 20
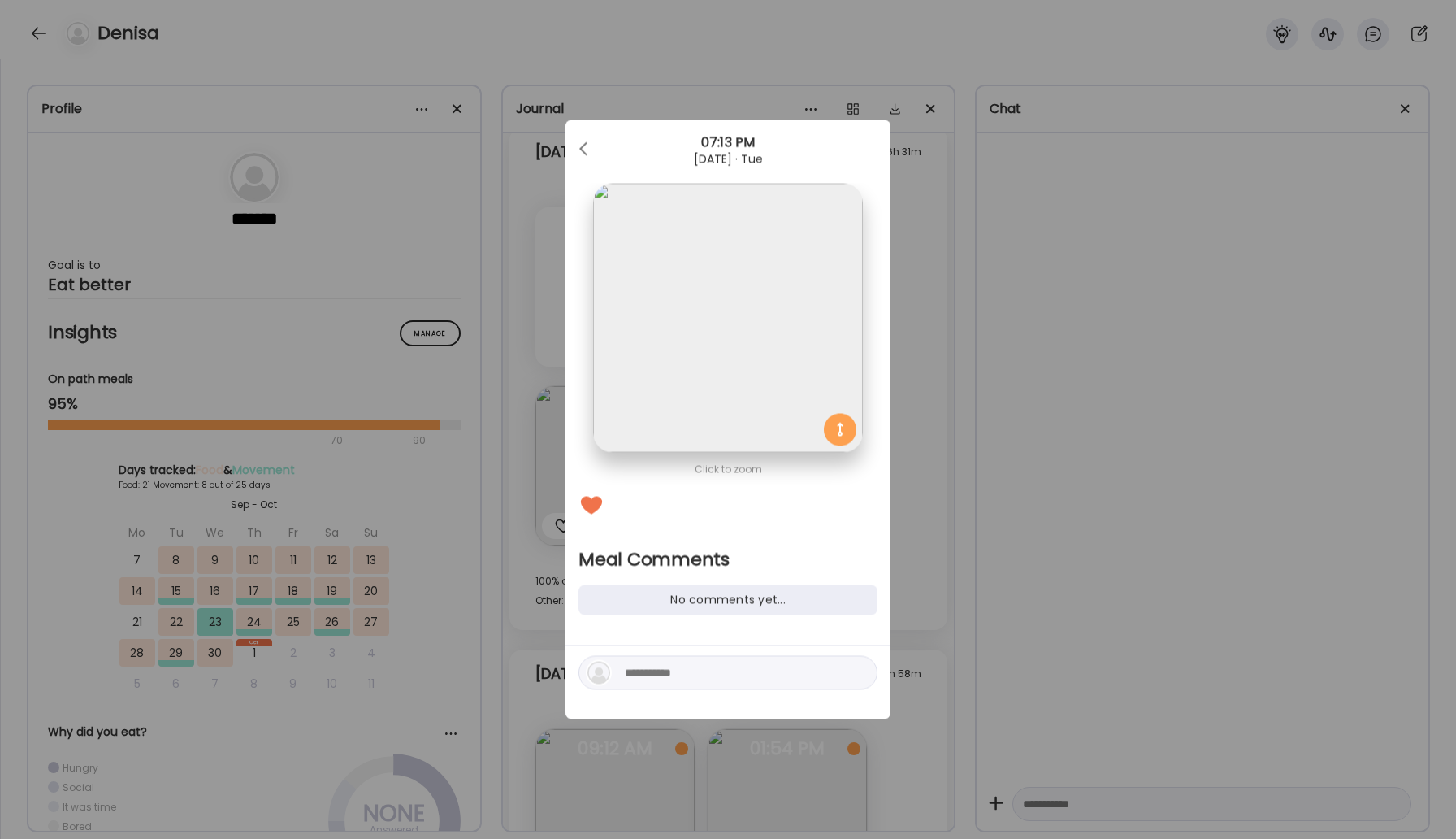
click at [674, 676] on textarea at bounding box center [735, 673] width 220 height 20
type textarea "**********"
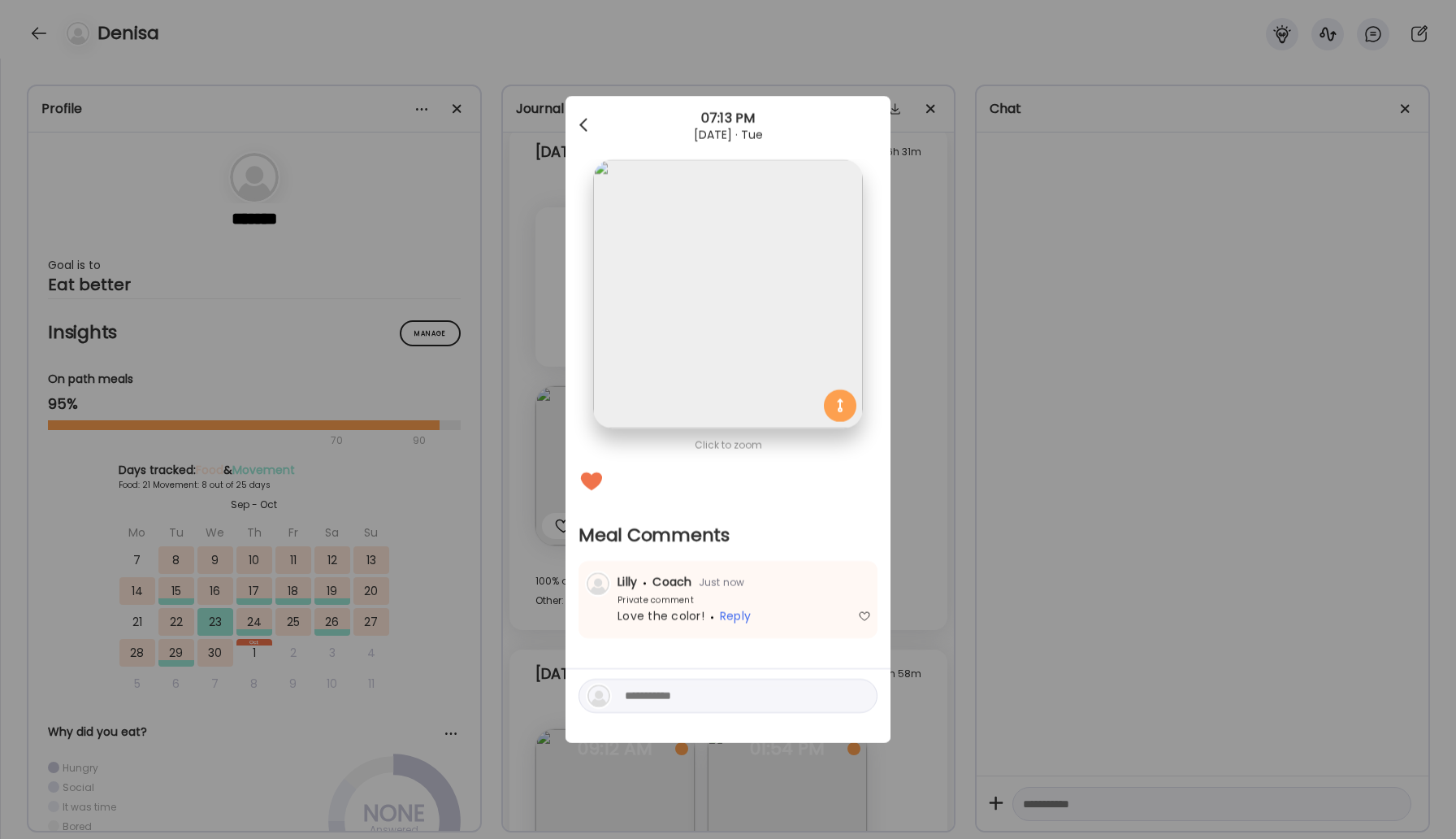
click at [588, 124] on div at bounding box center [585, 125] width 32 height 32
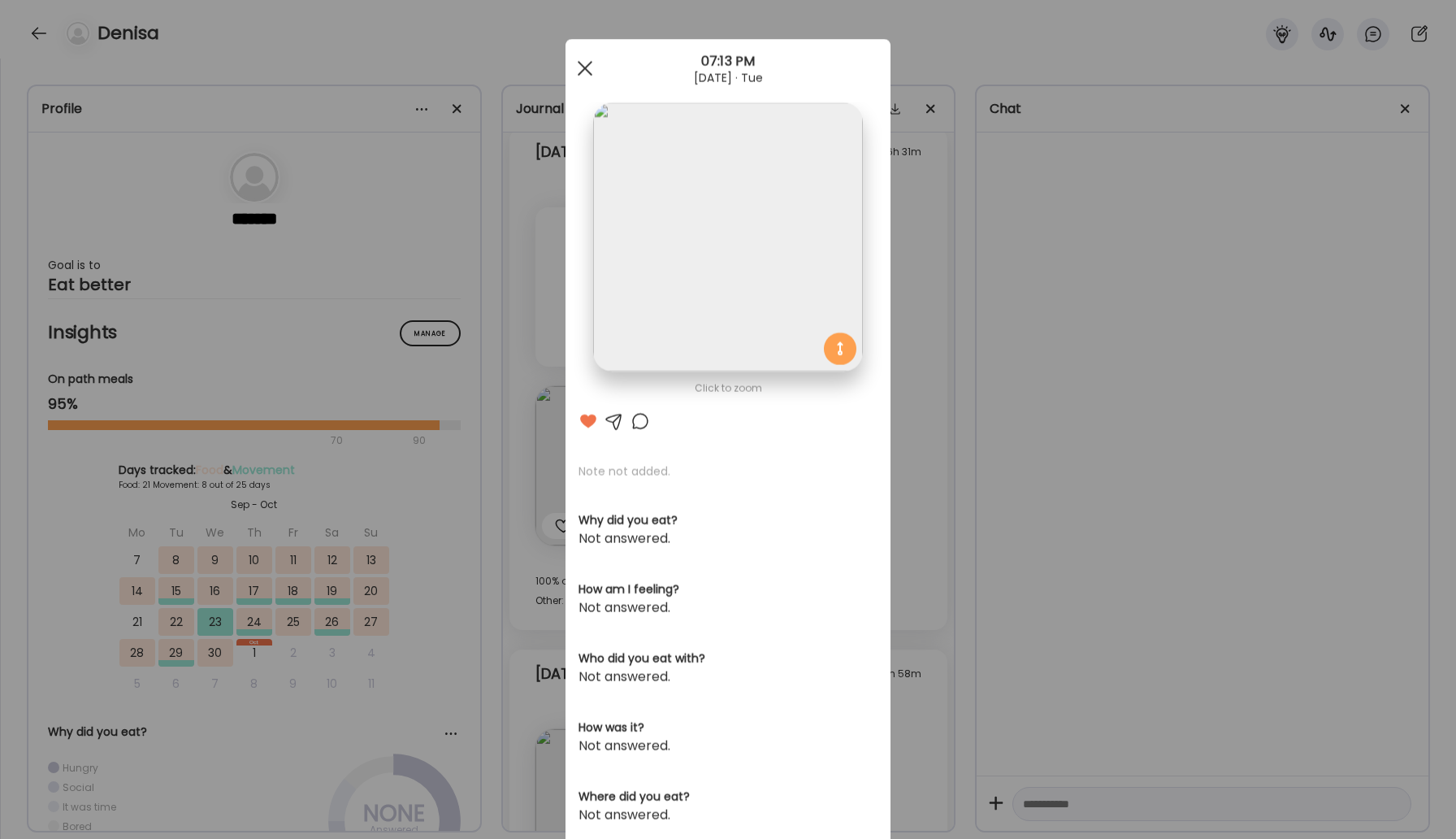
click at [577, 78] on div at bounding box center [585, 68] width 32 height 32
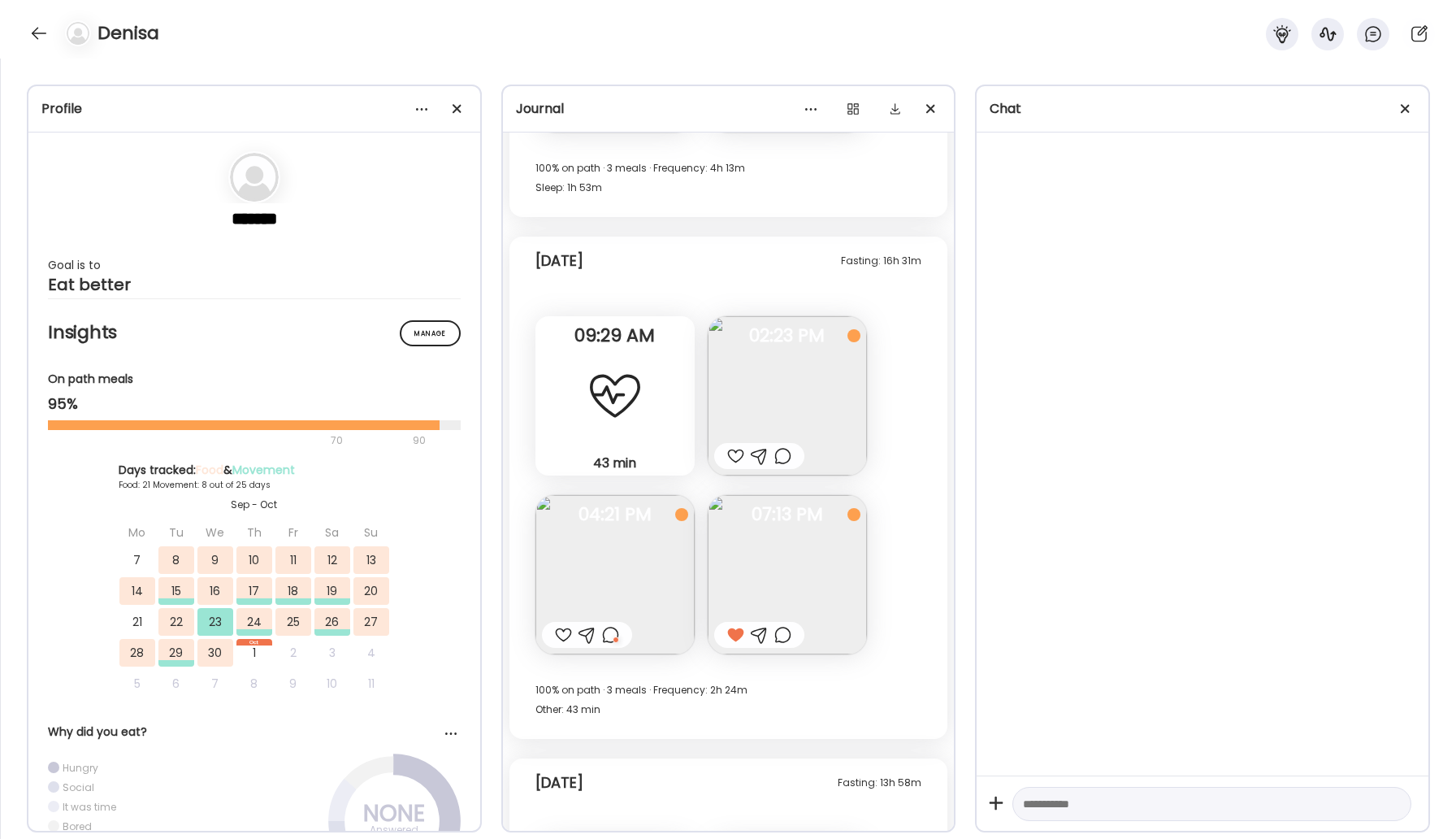
scroll to position [10039, 0]
click at [43, 26] on div at bounding box center [39, 33] width 26 height 26
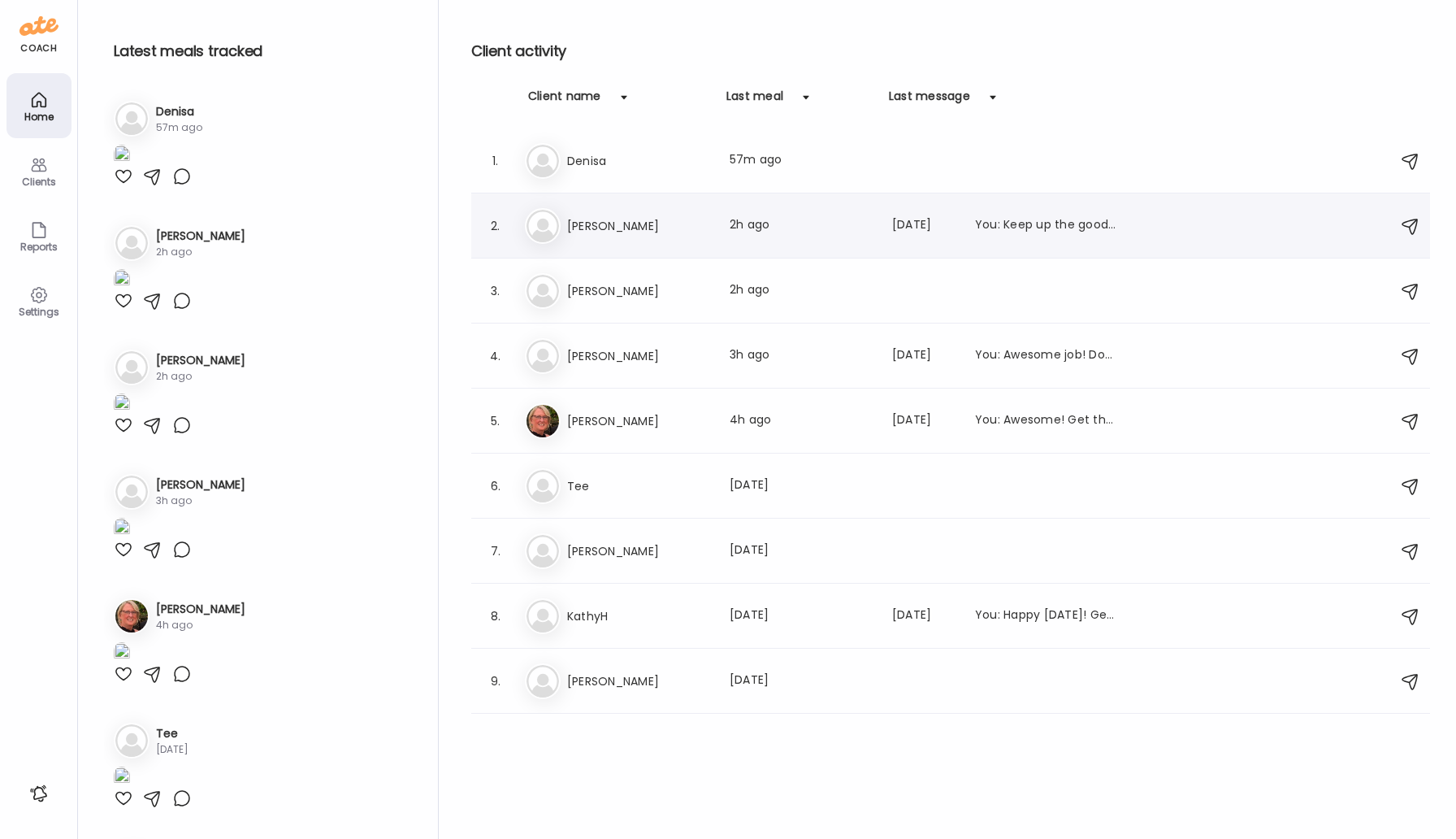
click at [645, 235] on div "Da [PERSON_NAME] Last meal: 2h ago Last message: [DATE] You: Keep up the good w…" at bounding box center [953, 226] width 857 height 36
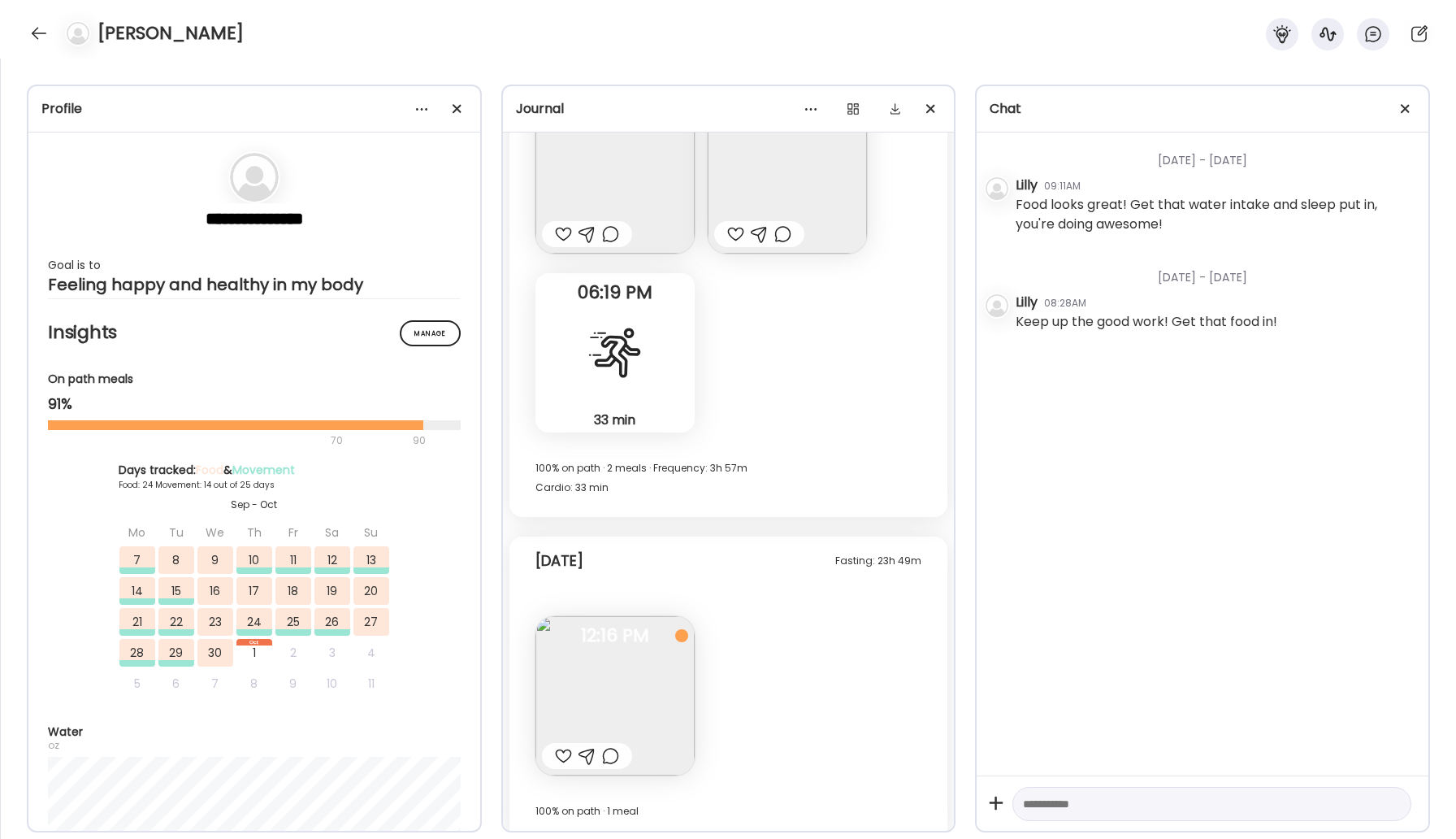
scroll to position [22435, 0]
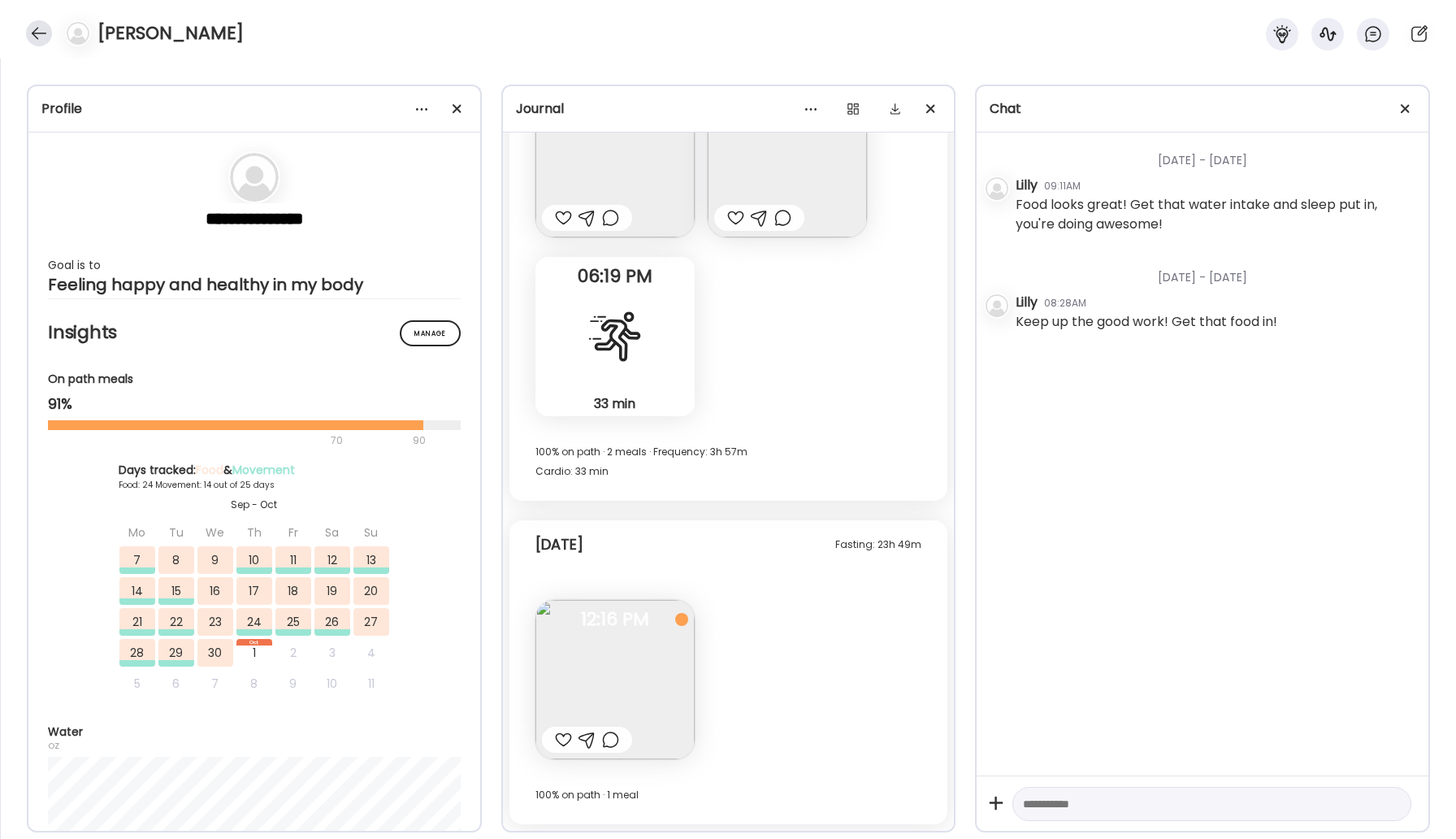
click at [37, 28] on div at bounding box center [39, 33] width 26 height 26
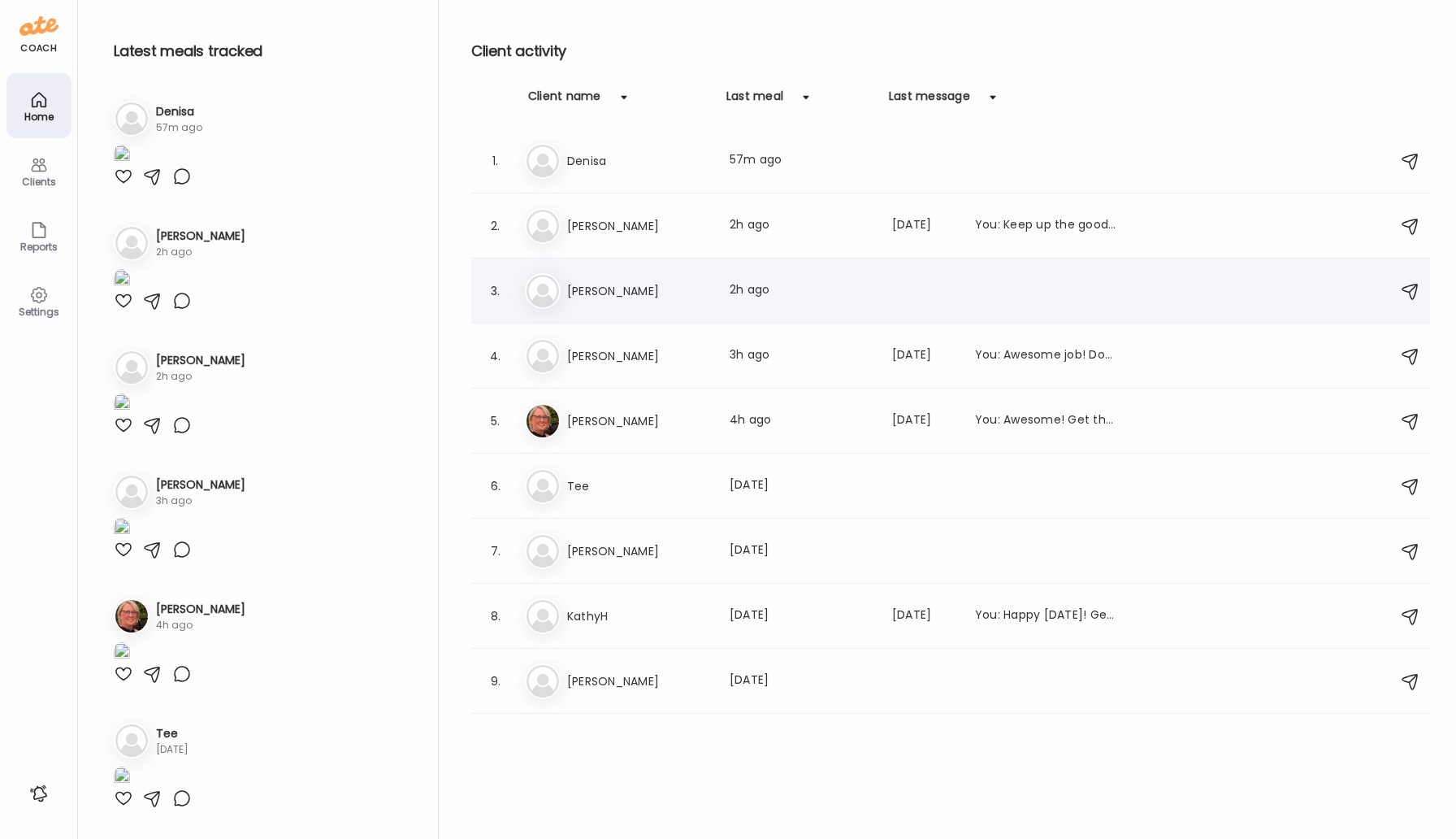
click at [592, 264] on div "3. Ti [PERSON_NAME] Last meal: 2h ago" at bounding box center [950, 290] width 959 height 65
click at [594, 279] on div "Ti [PERSON_NAME] Last meal: 2h ago" at bounding box center [953, 291] width 857 height 36
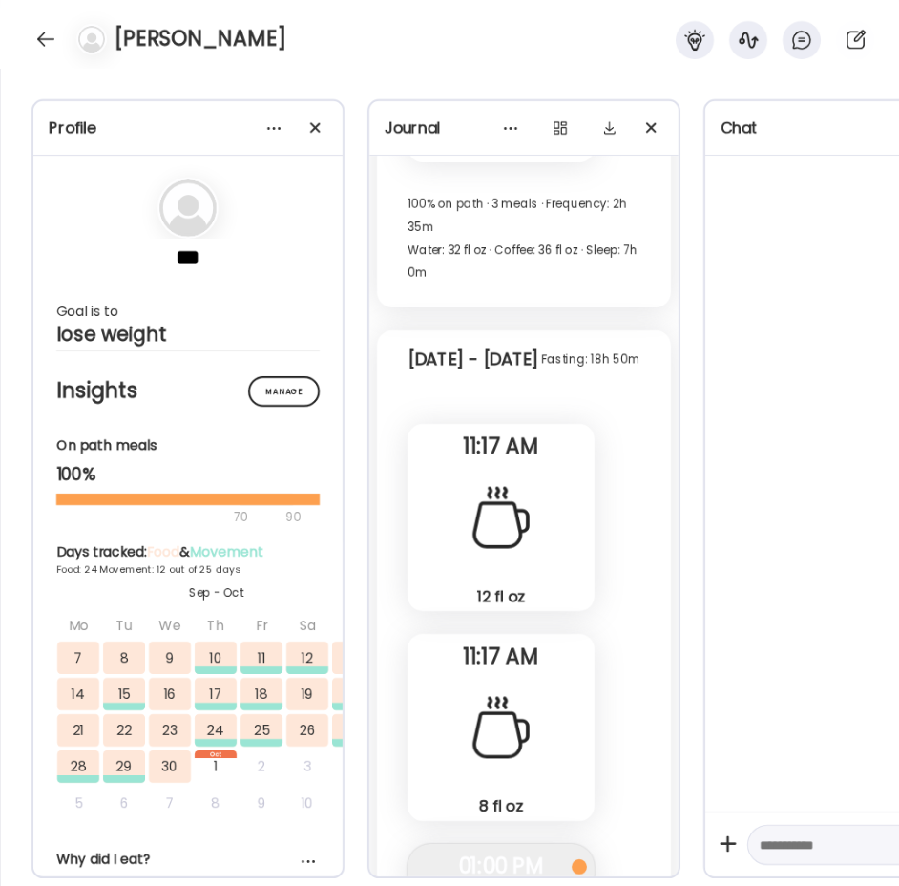
scroll to position [55599, 0]
